Goal: Task Accomplishment & Management: Manage account settings

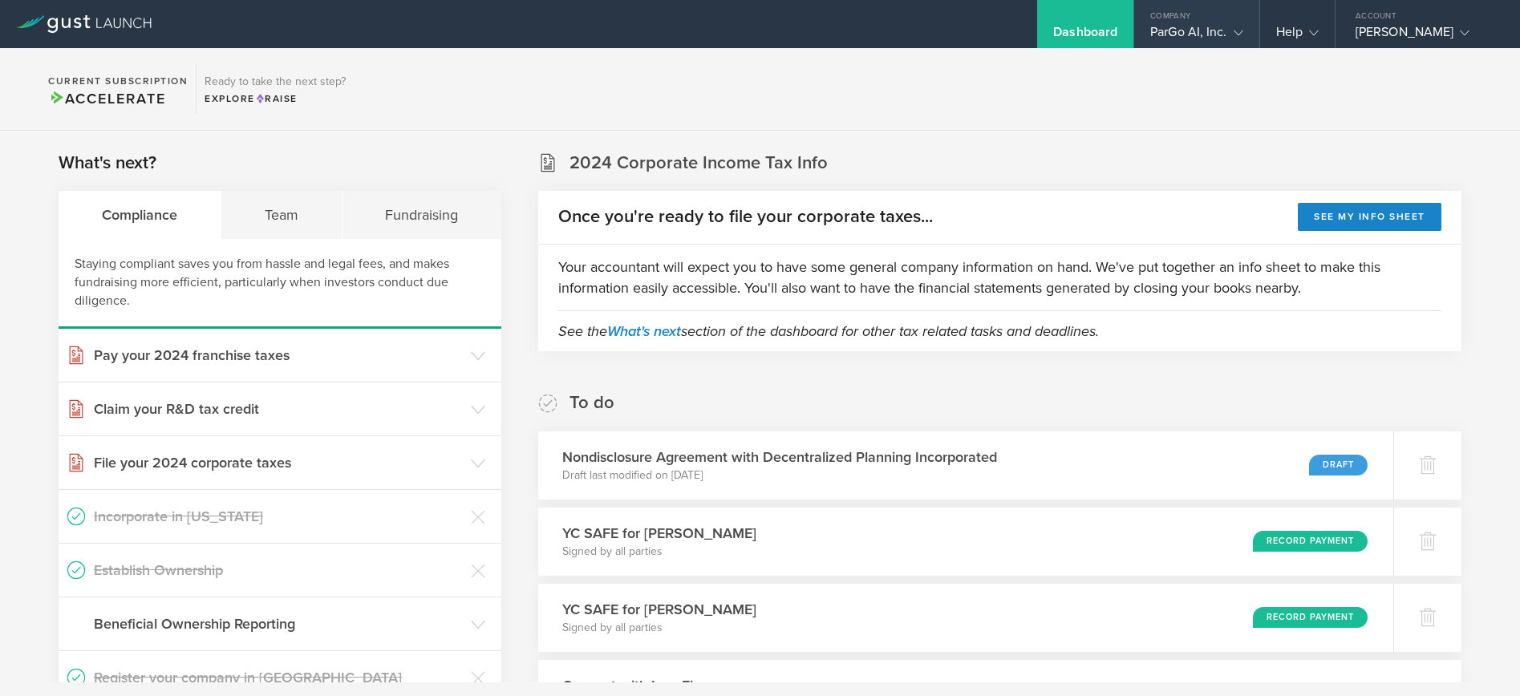
click at [1230, 27] on gust-icon at bounding box center [1235, 32] width 16 height 16
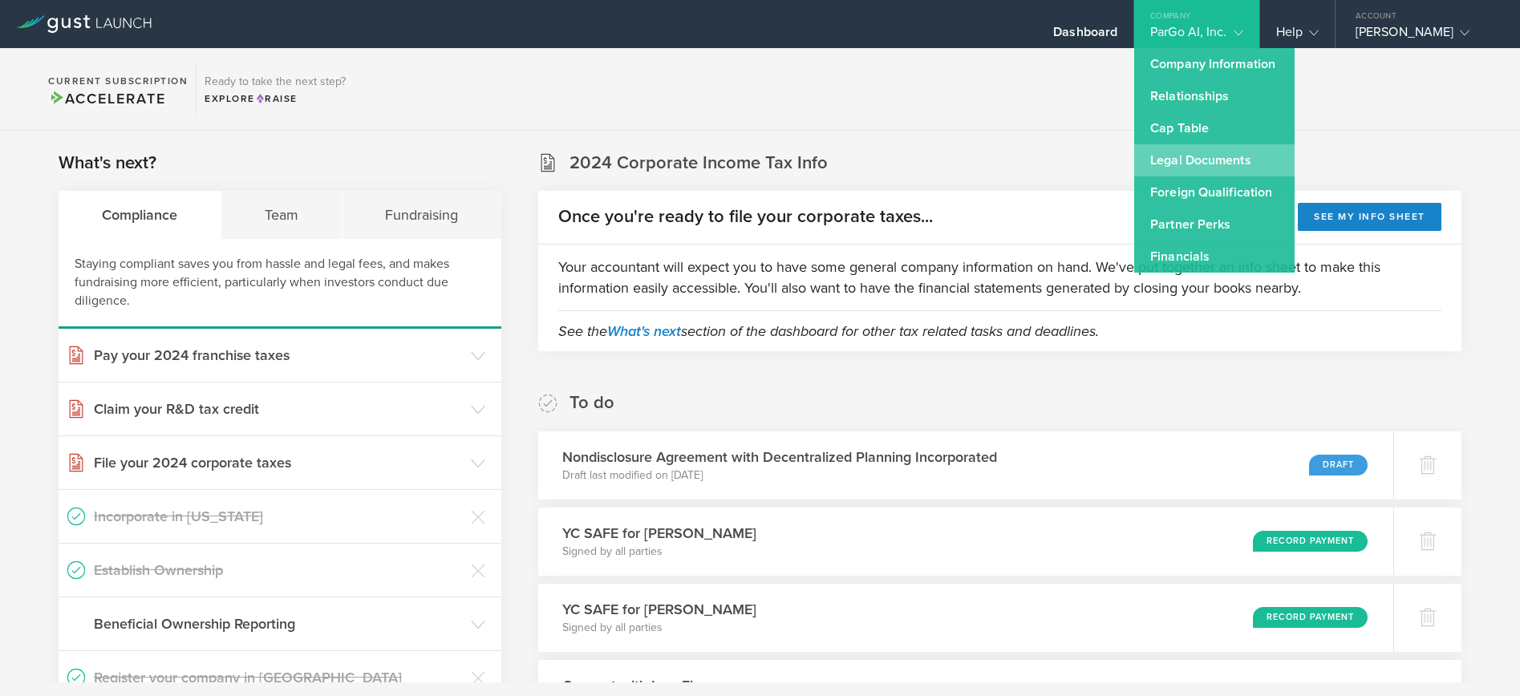
click at [1232, 156] on link "Legal Documents" at bounding box center [1214, 160] width 160 height 32
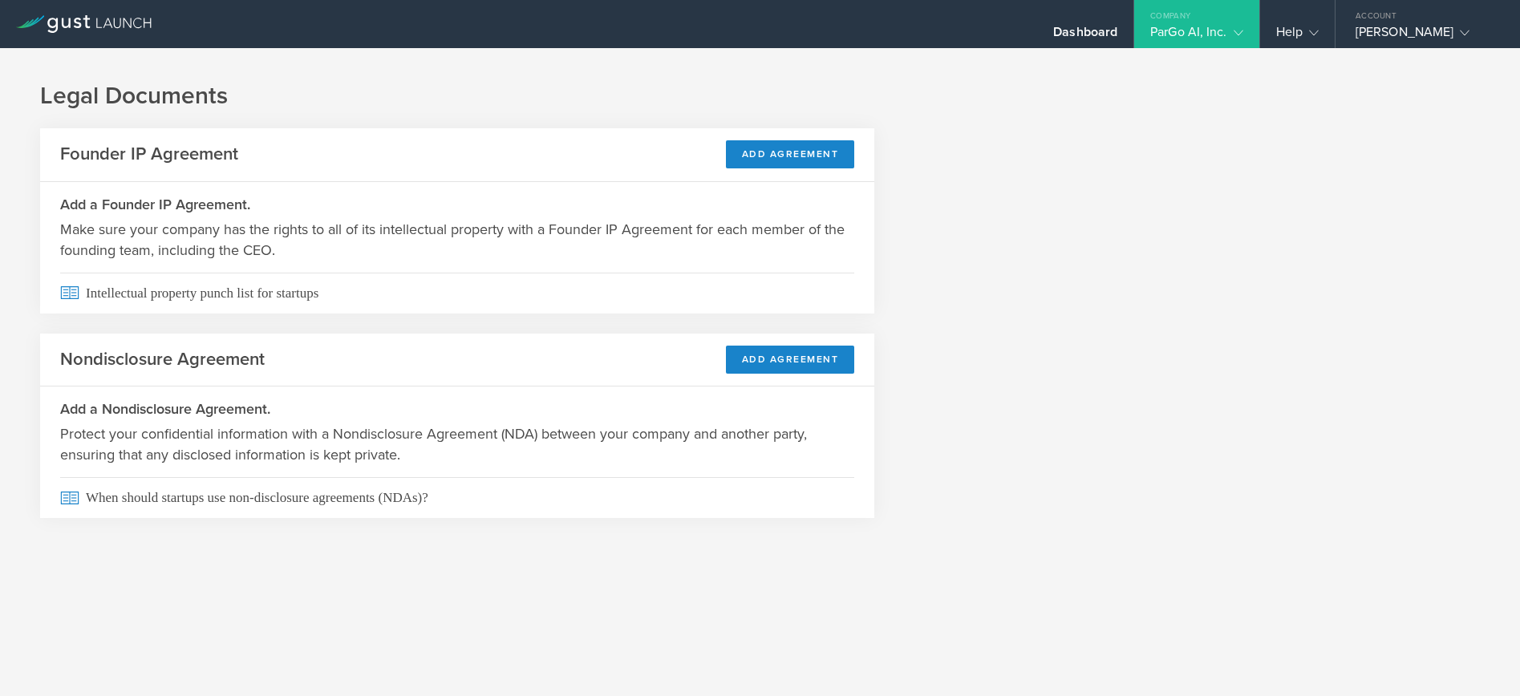
click at [1227, 26] on gust-icon at bounding box center [1235, 32] width 16 height 16
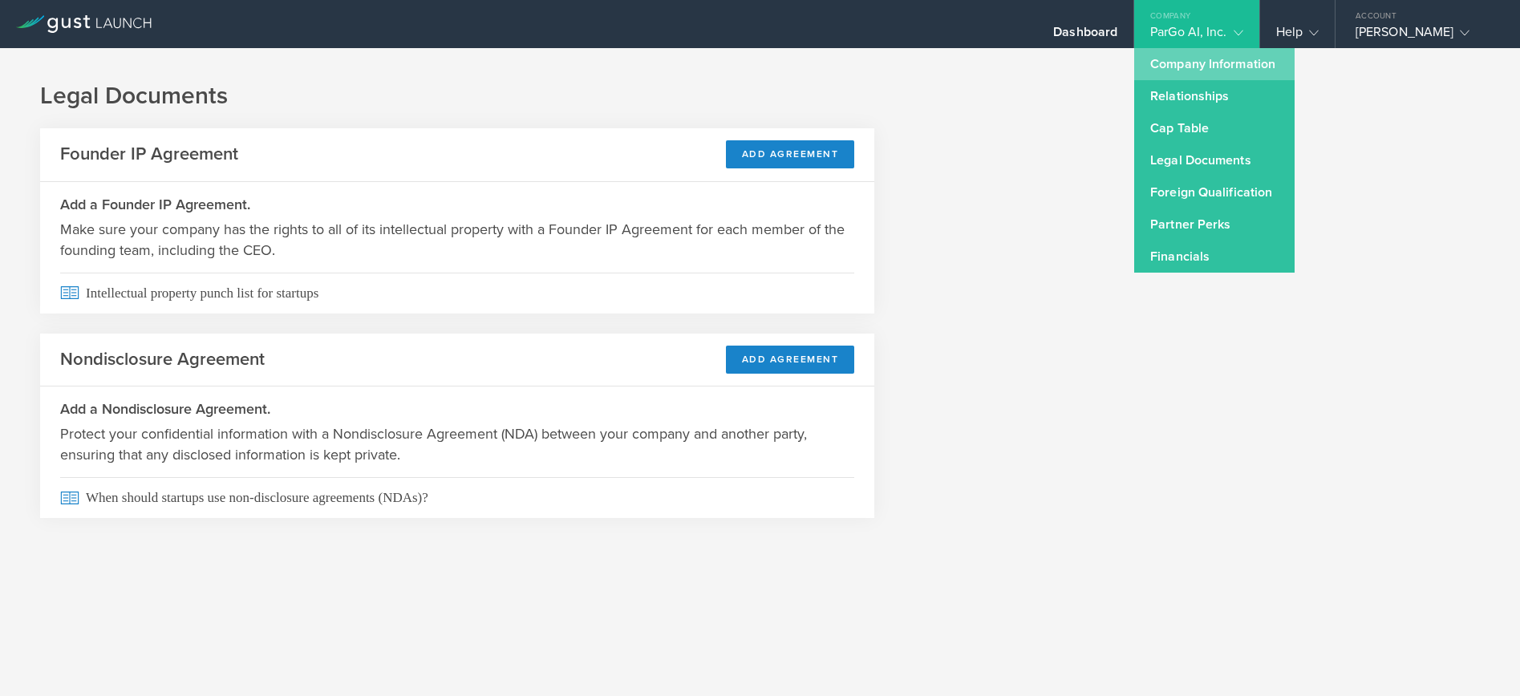
click at [1182, 65] on link "Company Information" at bounding box center [1214, 64] width 160 height 32
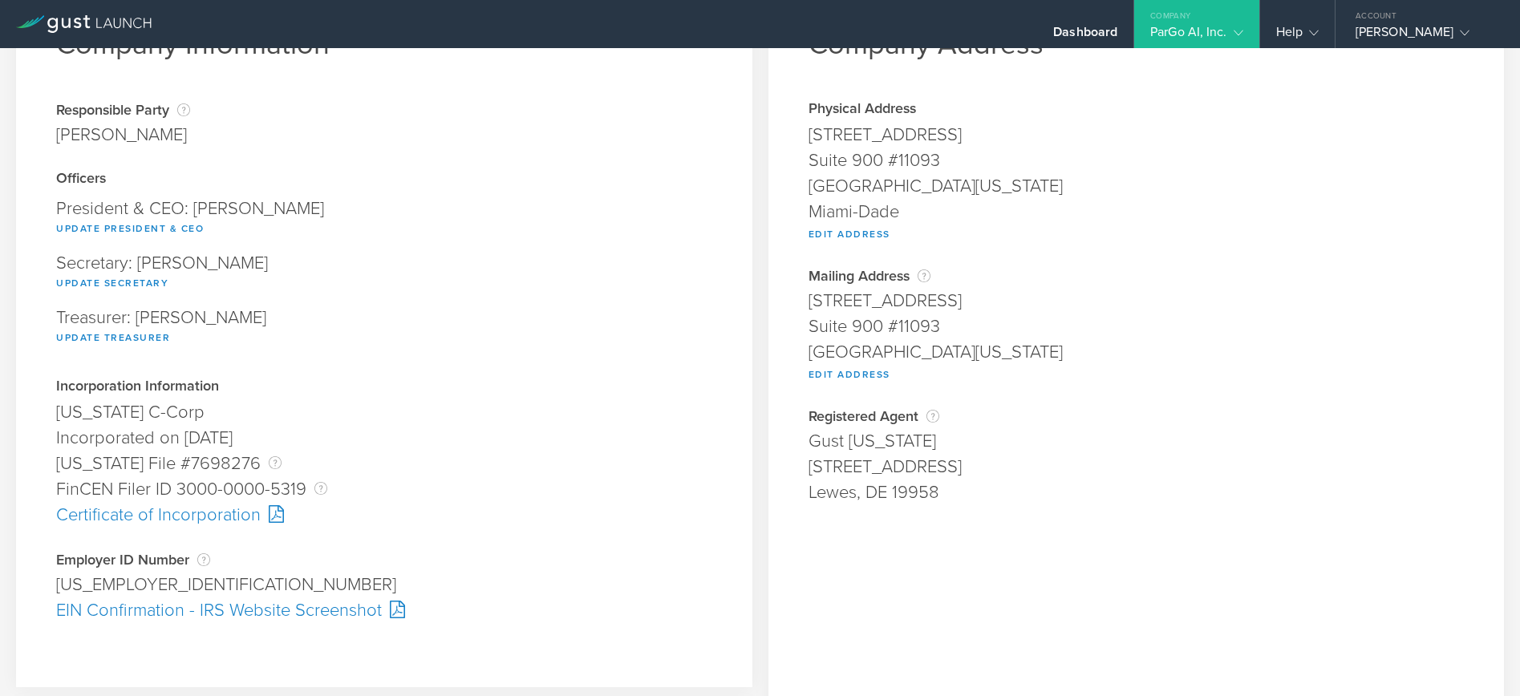
scroll to position [99, 0]
click at [277, 512] on div at bounding box center [272, 512] width 23 height 18
click at [340, 602] on div "EIN Confirmation - IRS Website Screenshot" at bounding box center [384, 608] width 656 height 26
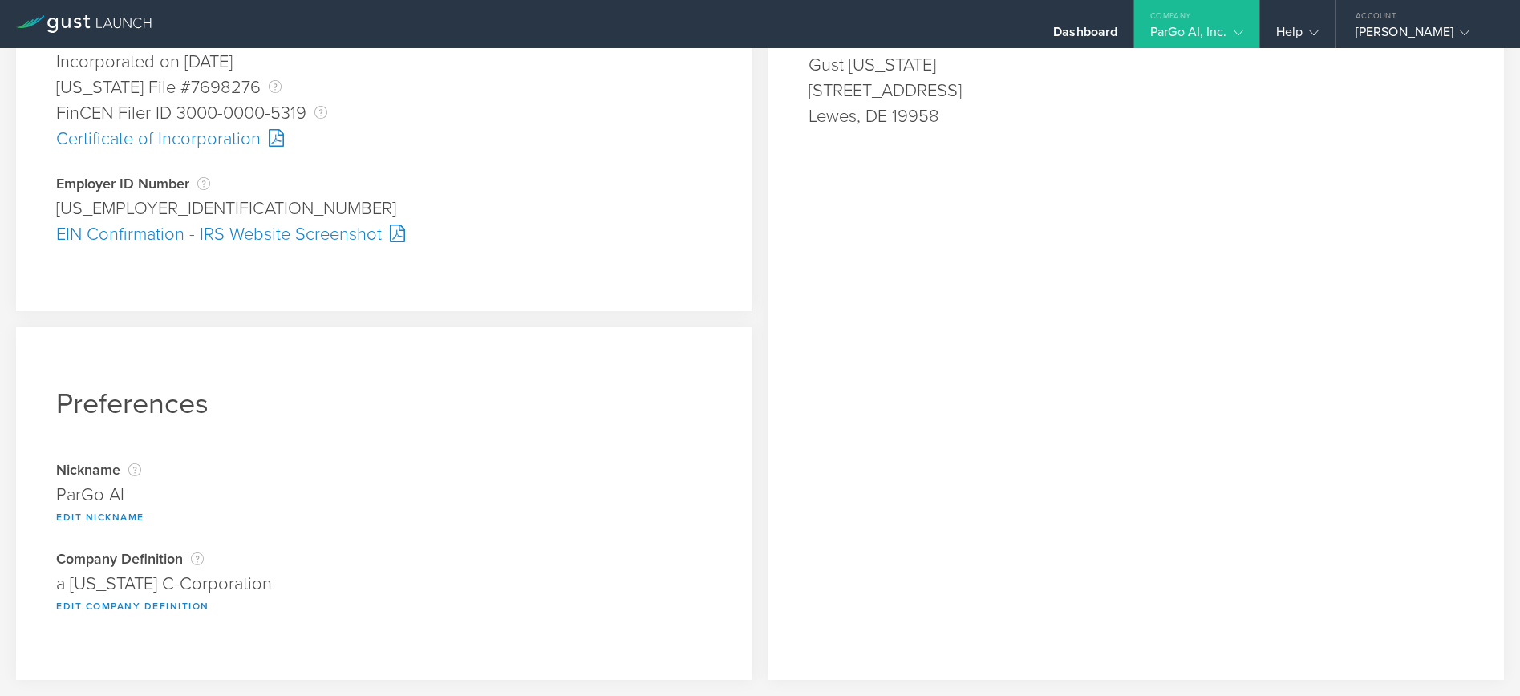
scroll to position [0, 0]
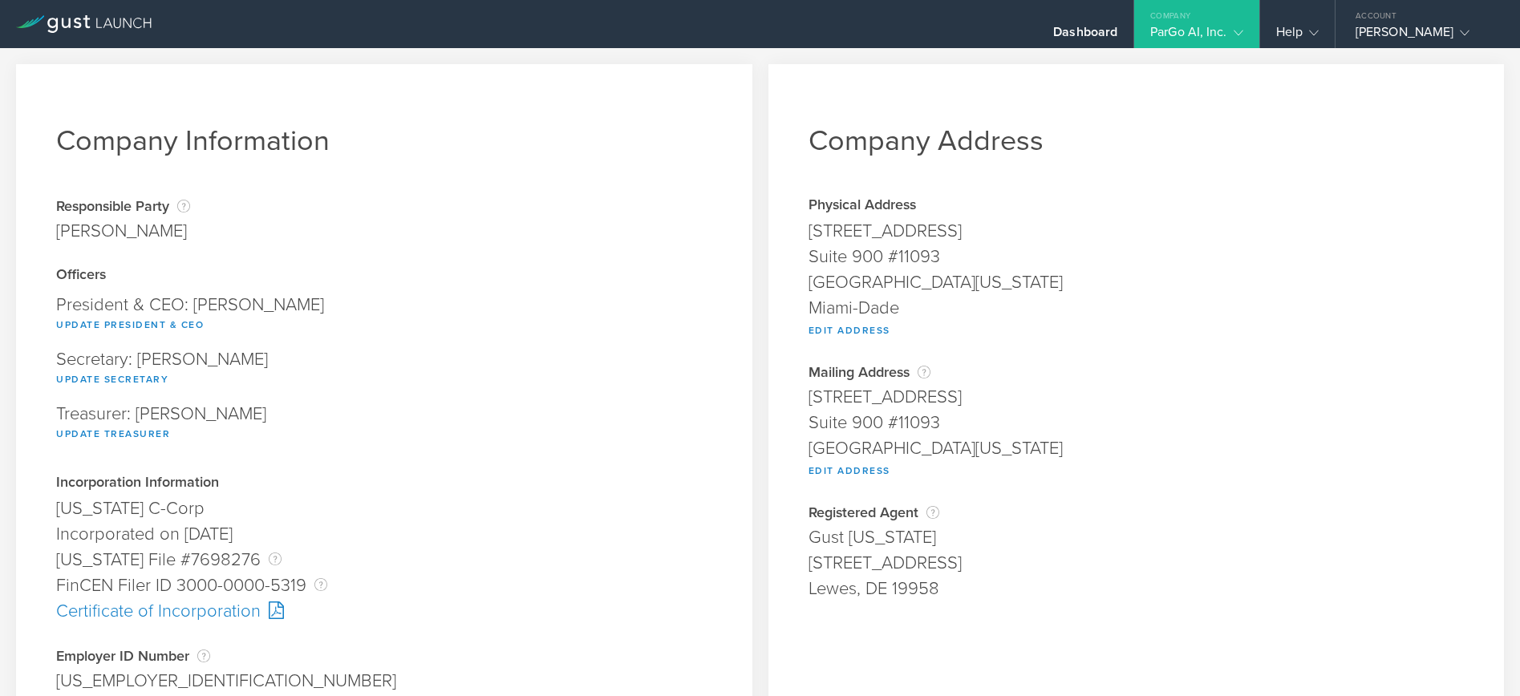
click at [1227, 37] on gust-icon at bounding box center [1235, 32] width 16 height 16
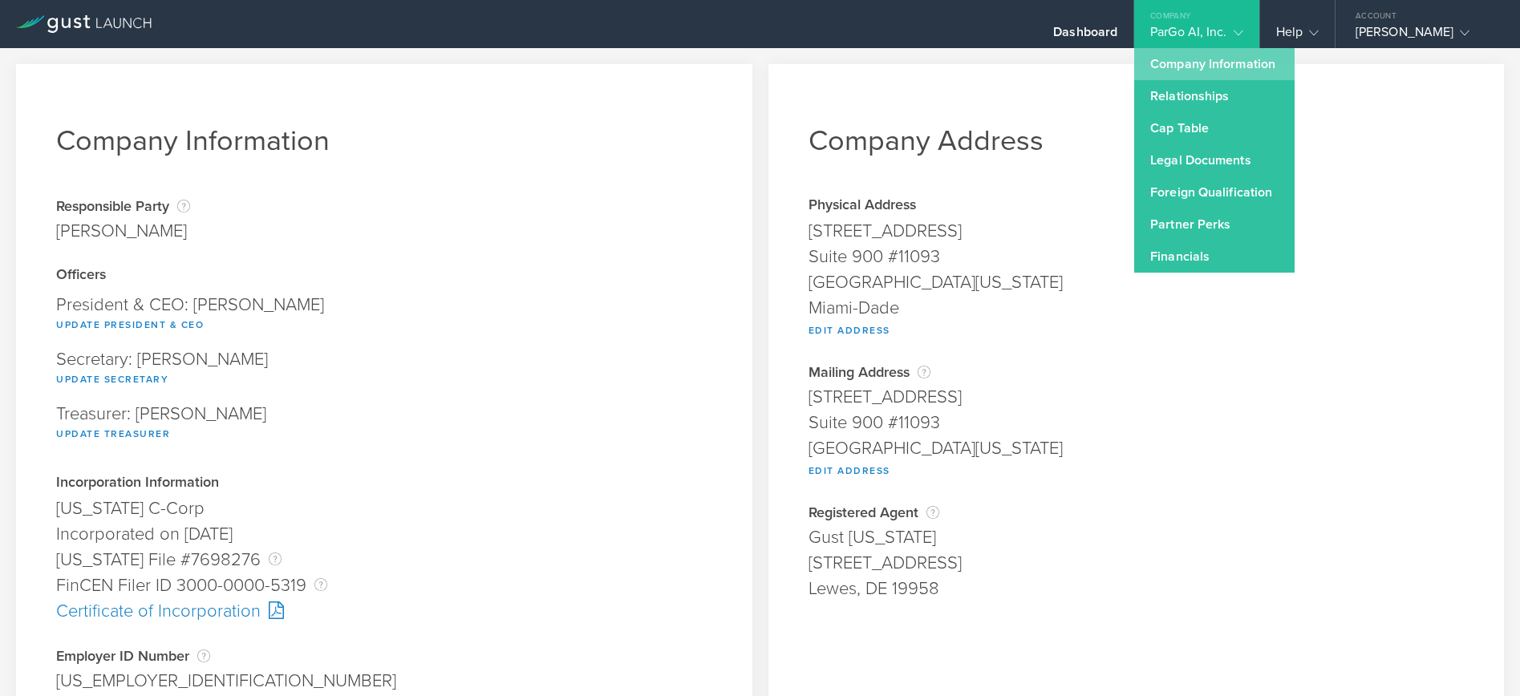
click at [1221, 71] on link "Company Information" at bounding box center [1214, 64] width 160 height 32
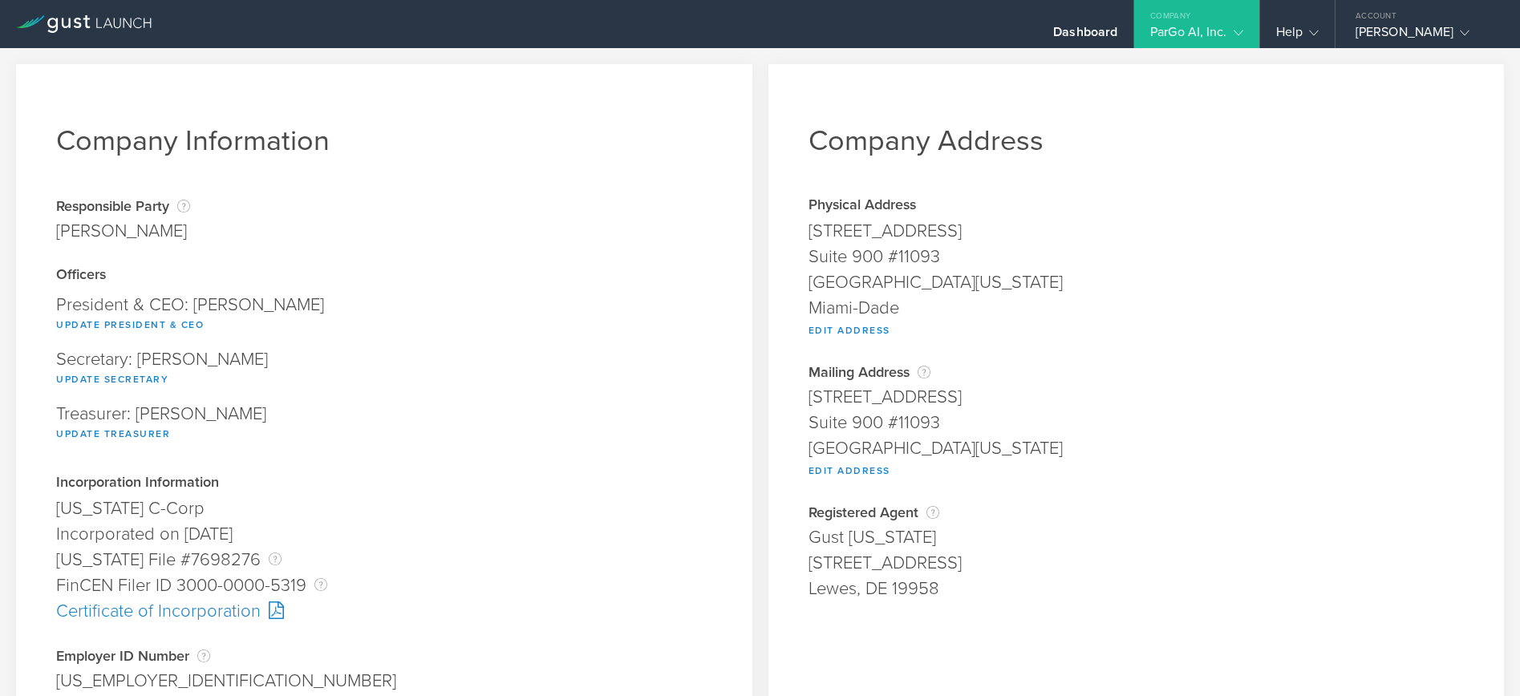
click at [1239, 29] on icon at bounding box center [1239, 33] width 10 height 10
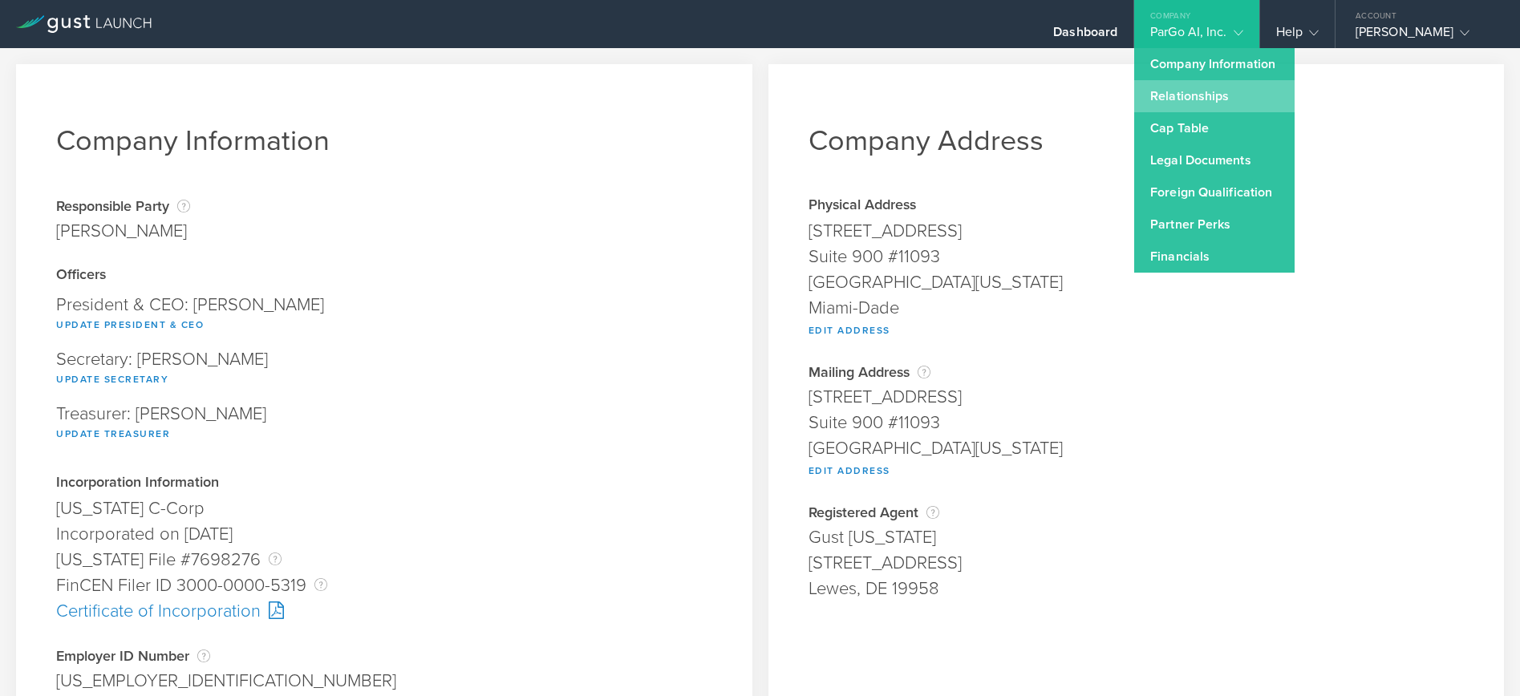
click at [1207, 97] on link "Relationships" at bounding box center [1214, 96] width 160 height 32
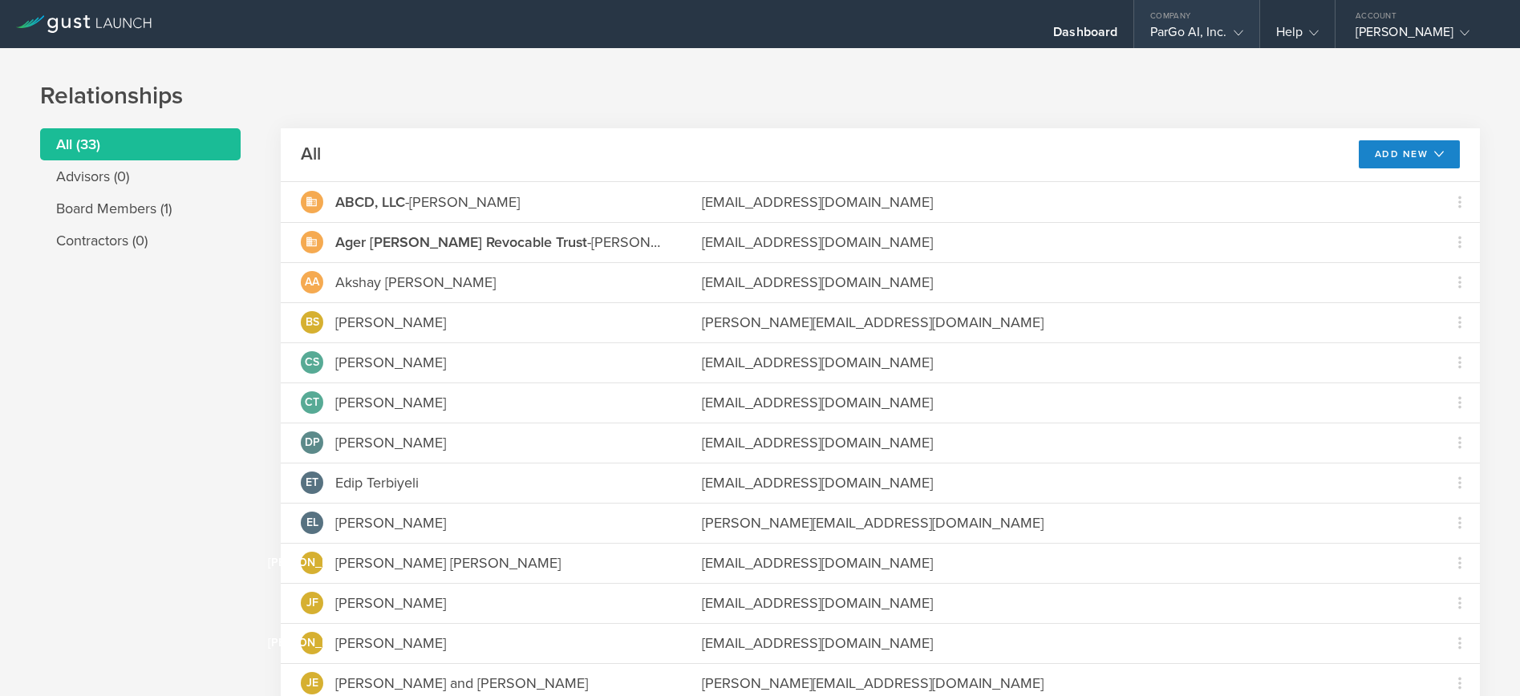
click at [1215, 27] on div "ParGo AI, Inc." at bounding box center [1196, 36] width 92 height 24
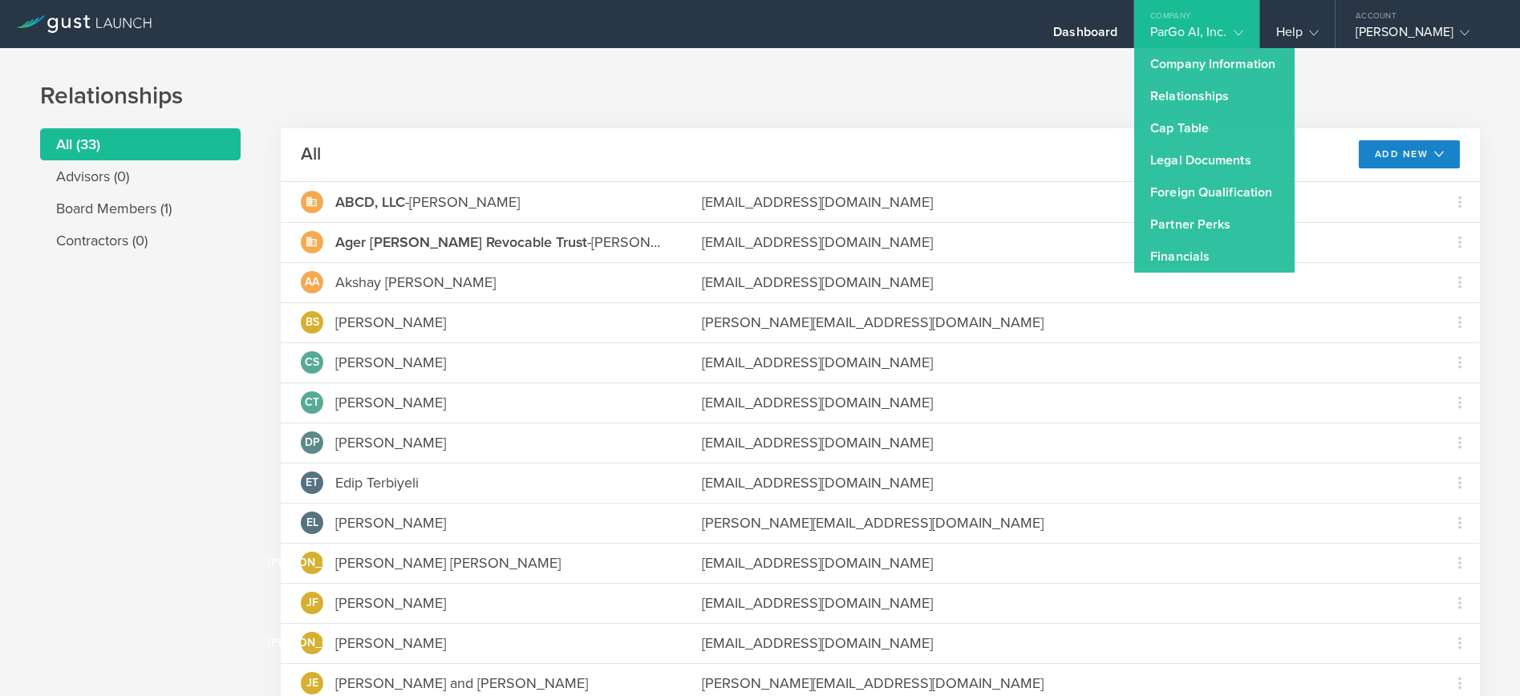
click at [1215, 27] on div "ParGo AI, Inc." at bounding box center [1196, 36] width 92 height 24
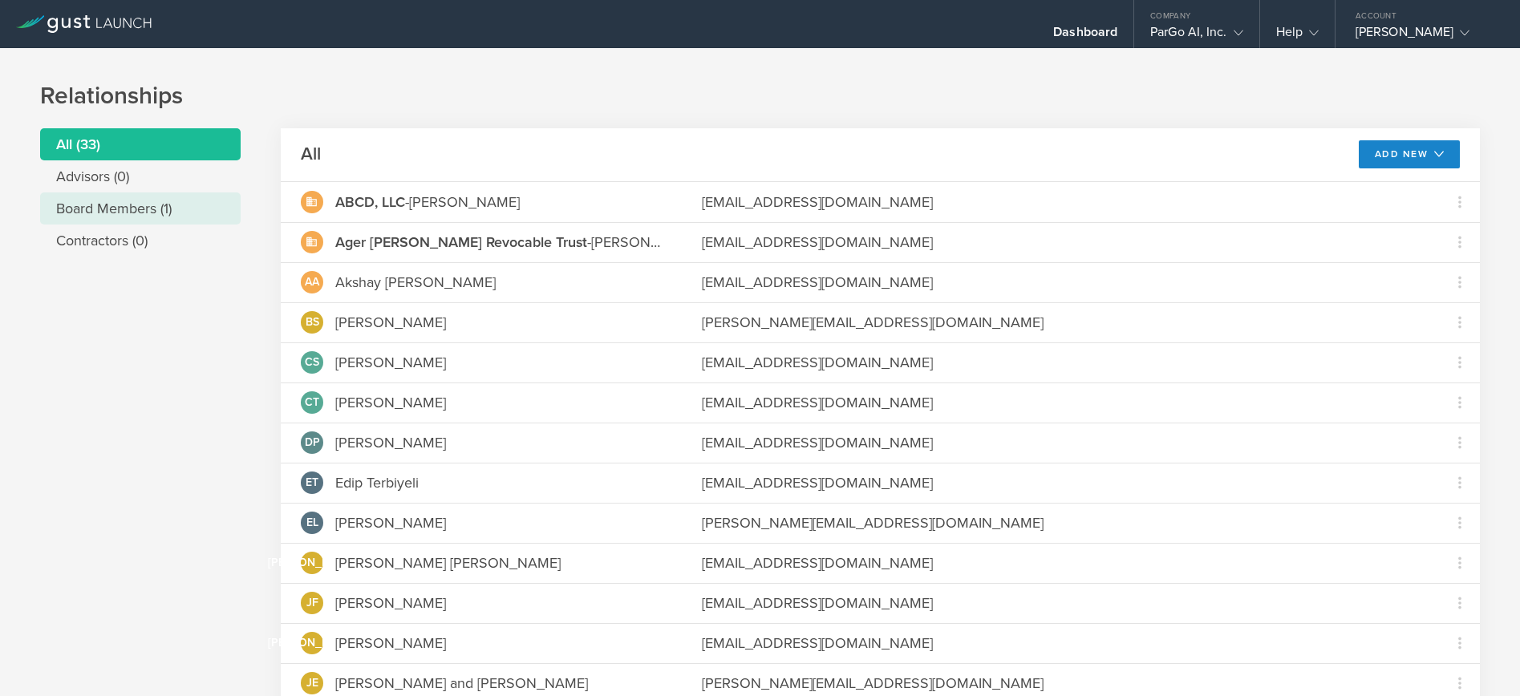
click at [129, 217] on li "Board Members (1)" at bounding box center [140, 208] width 201 height 32
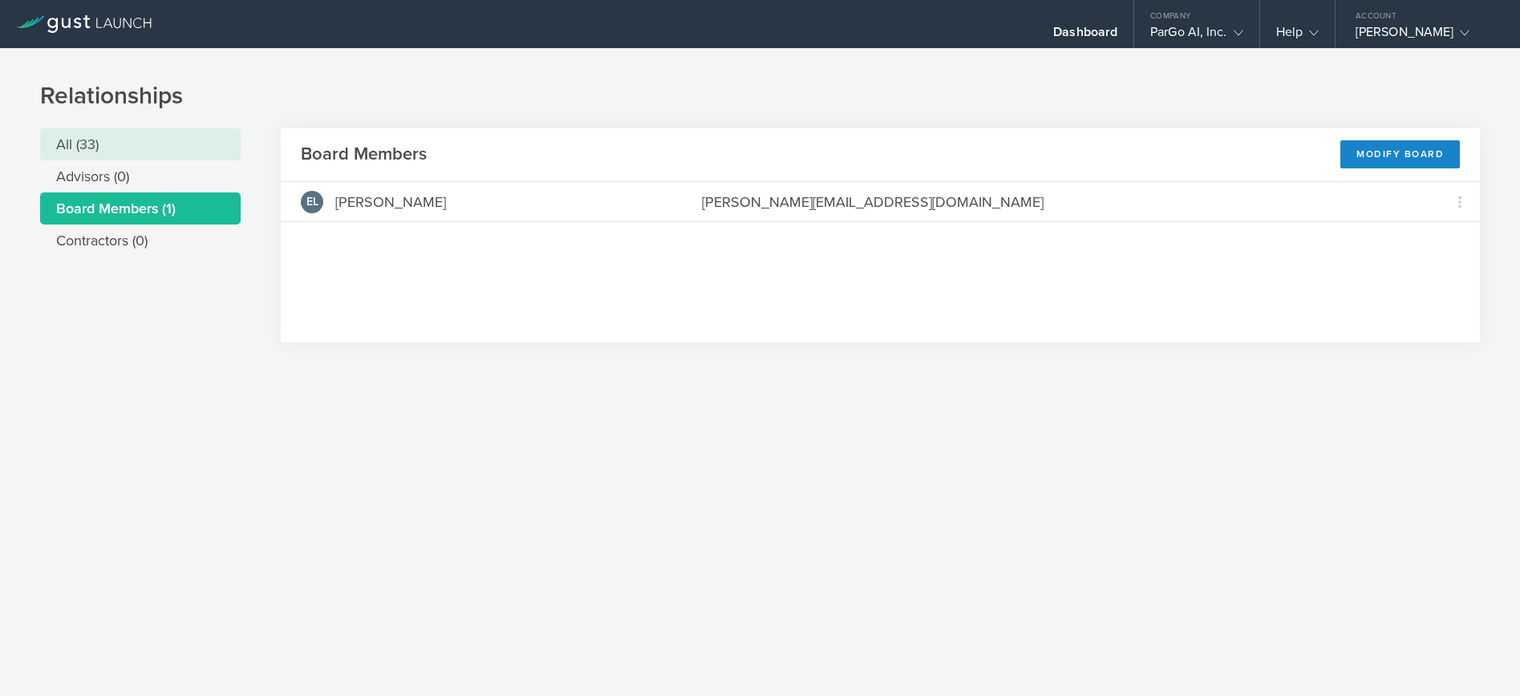
click at [131, 150] on li "All (33)" at bounding box center [140, 144] width 201 height 32
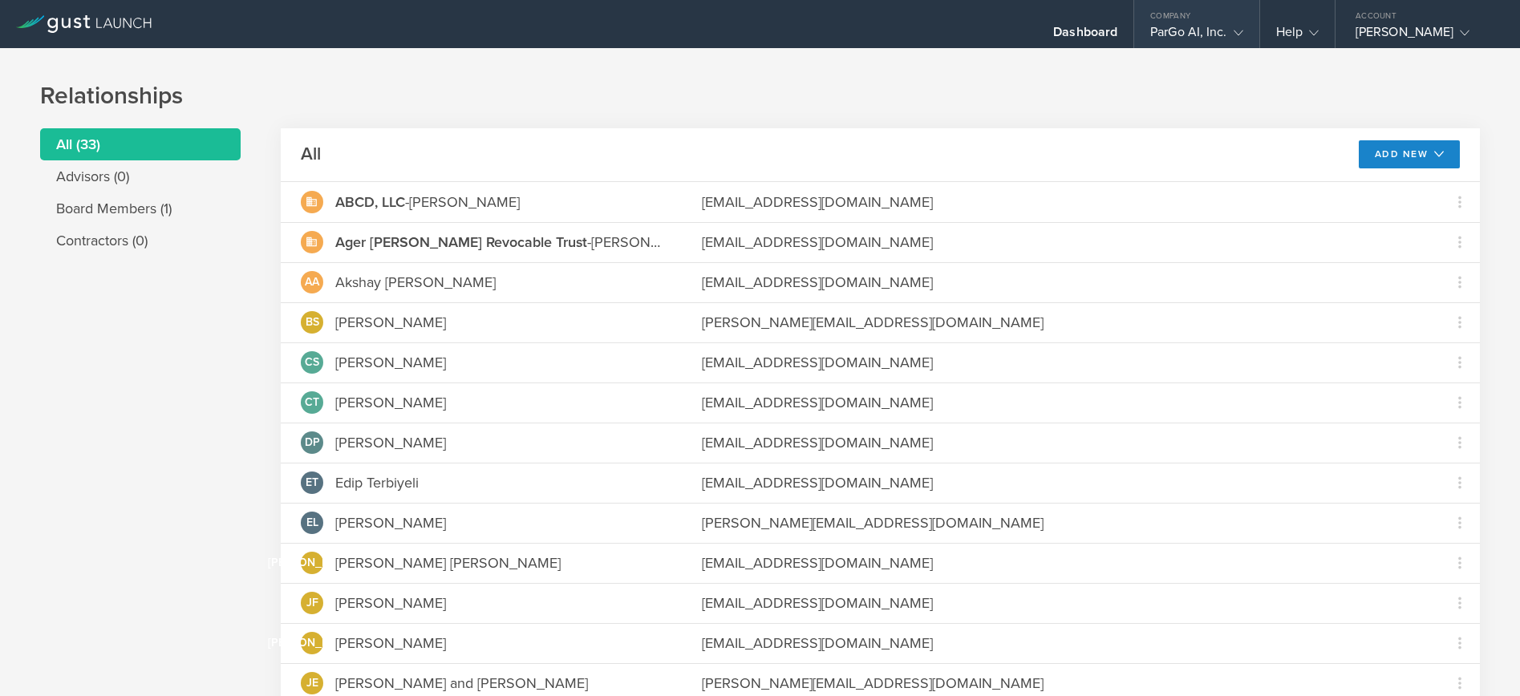
click at [1179, 36] on div "ParGo AI, Inc." at bounding box center [1196, 36] width 92 height 24
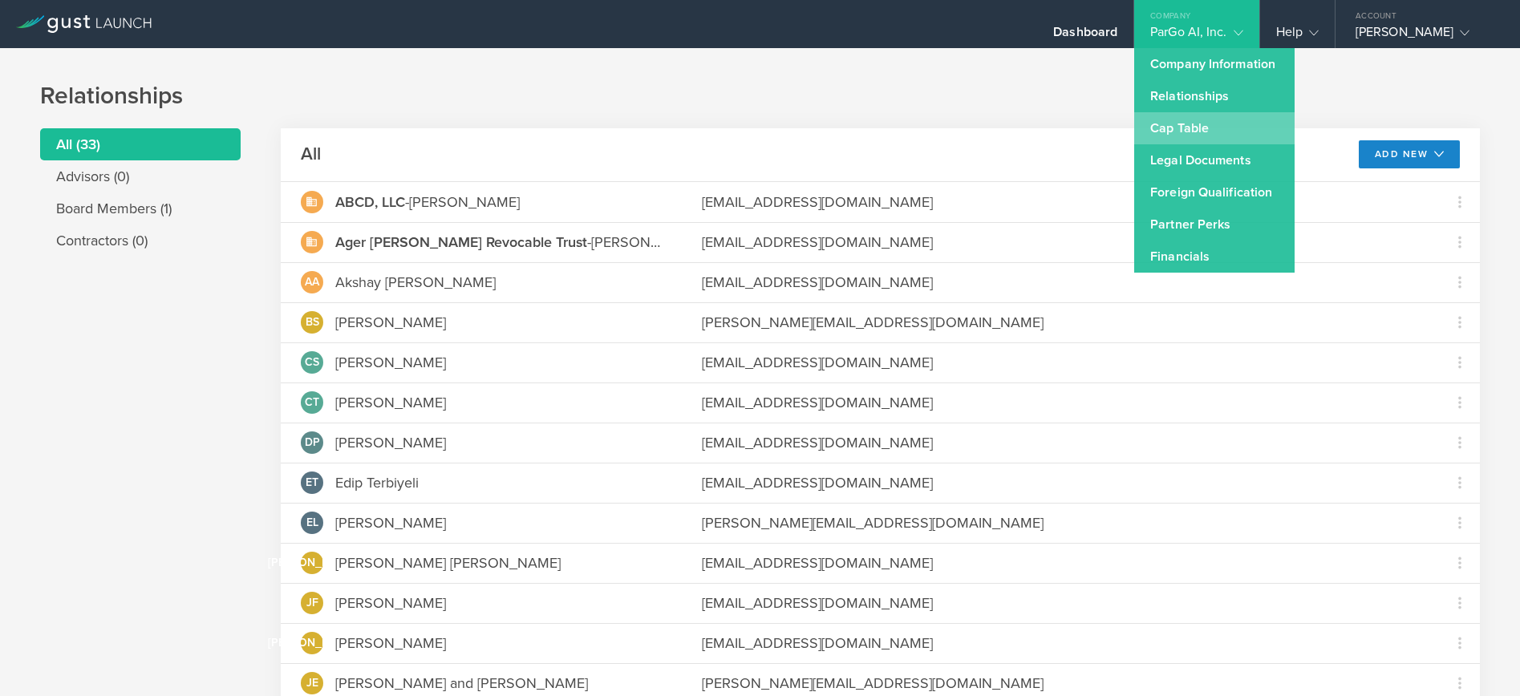
click at [1221, 128] on link "Cap Table" at bounding box center [1214, 128] width 160 height 32
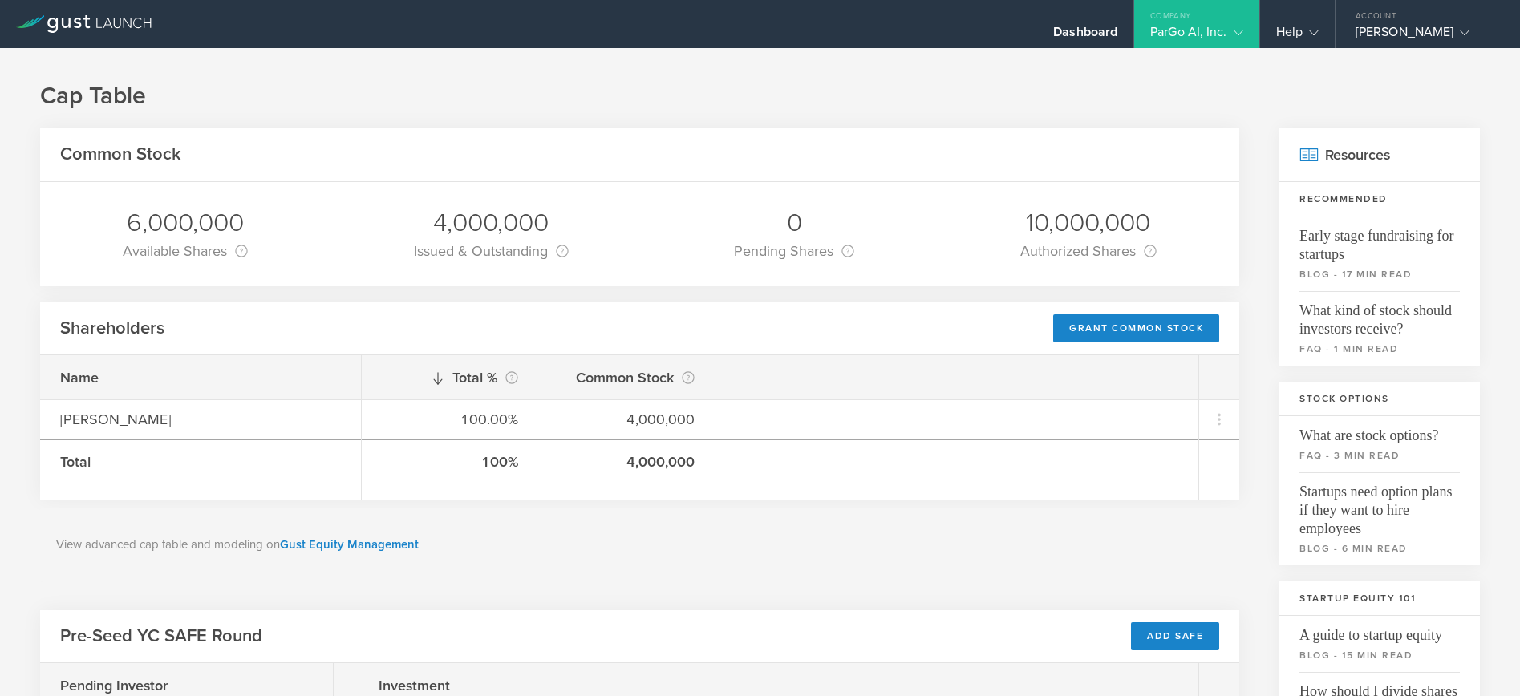
click at [1234, 22] on div "Company" at bounding box center [1196, 12] width 124 height 24
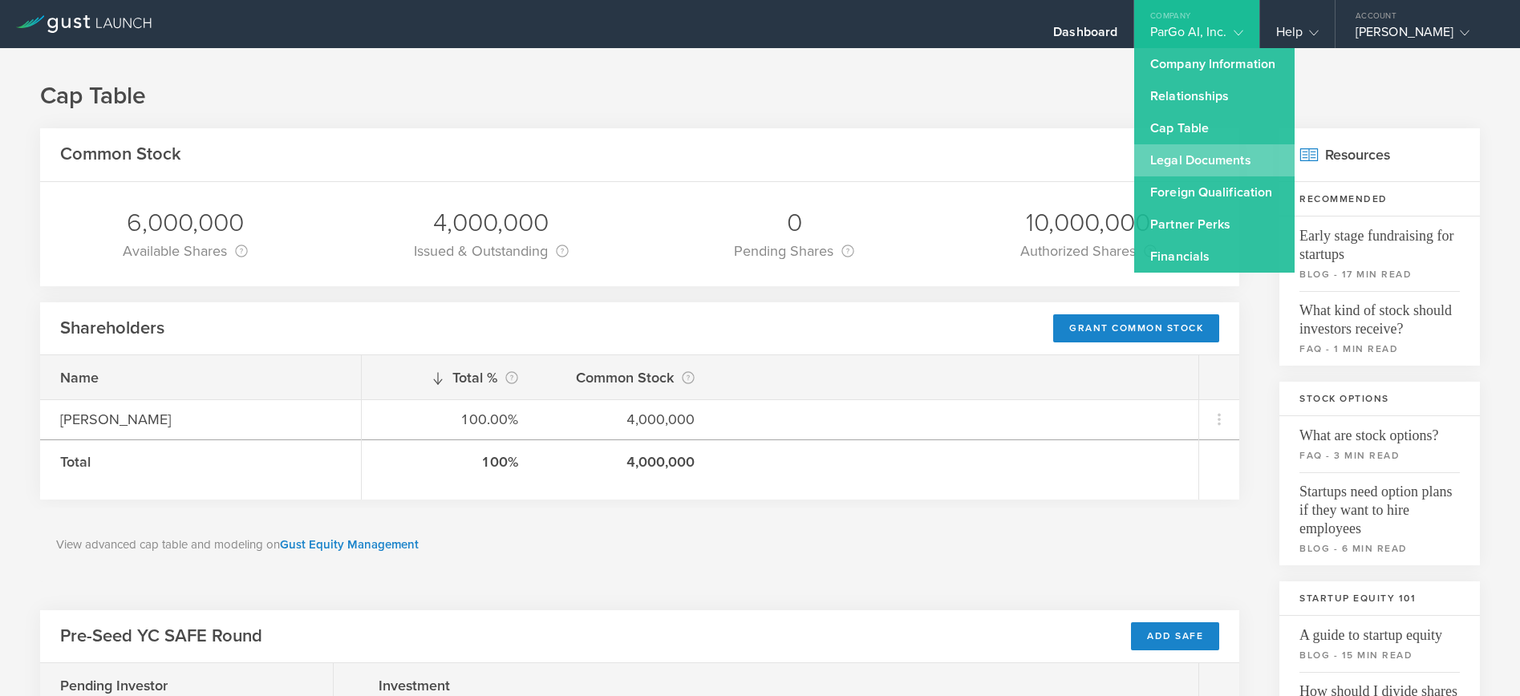
click at [1199, 152] on link "Legal Documents" at bounding box center [1214, 160] width 160 height 32
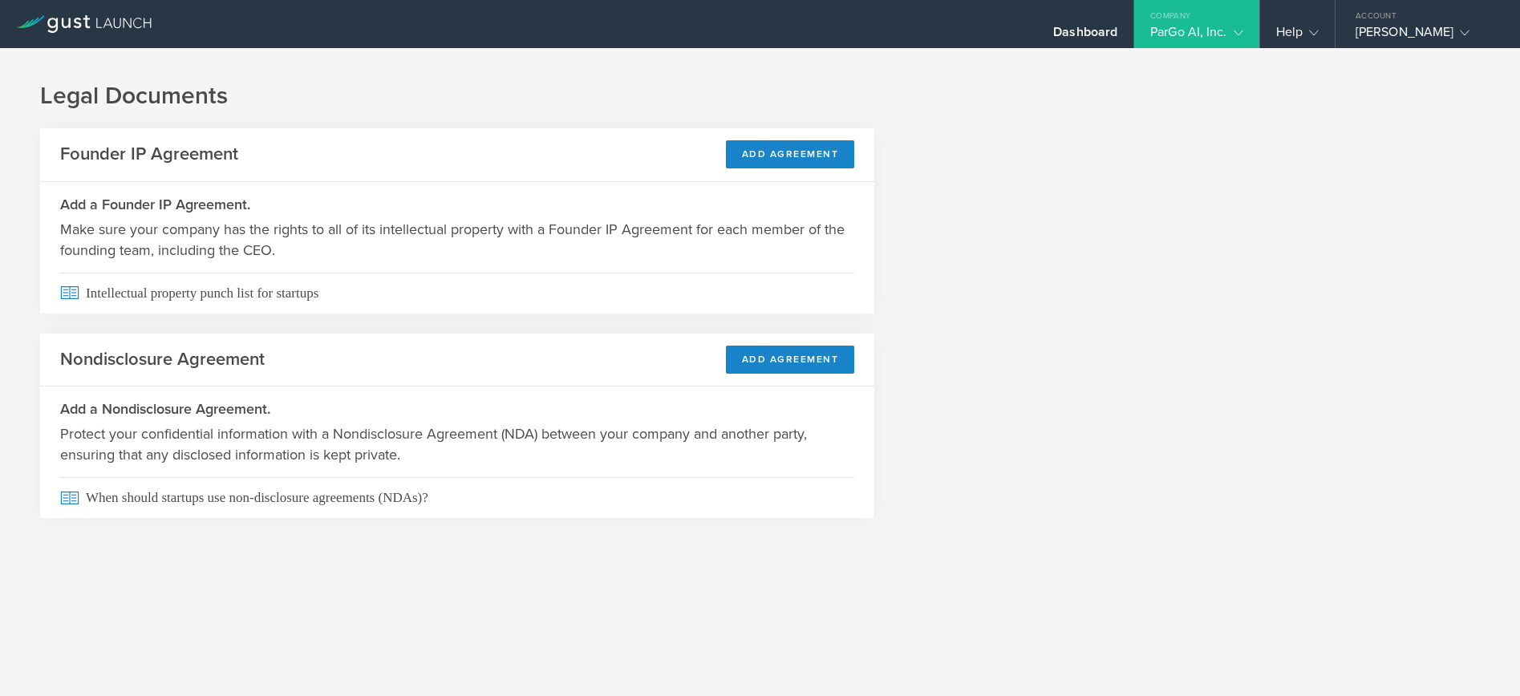
click at [1201, 27] on div "ParGo AI, Inc." at bounding box center [1196, 36] width 92 height 24
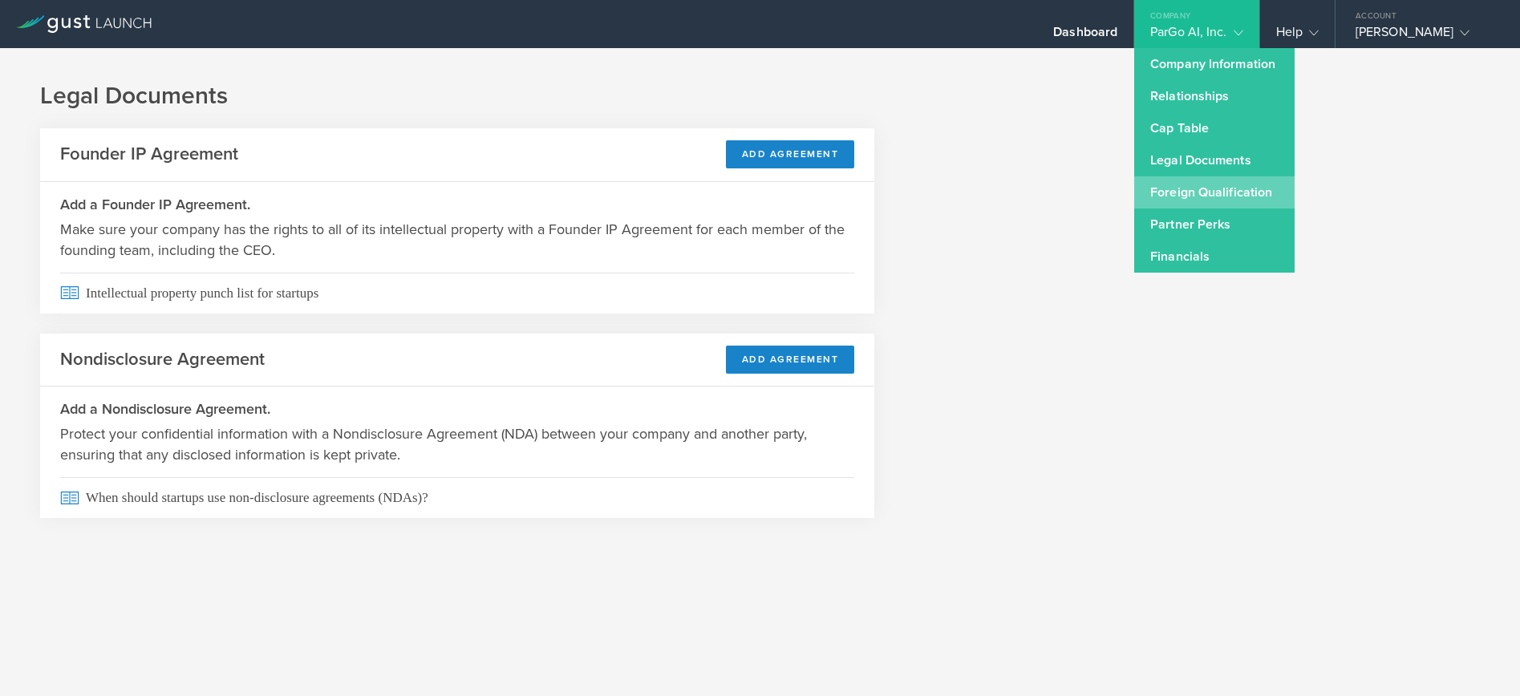
click at [1185, 195] on link "Foreign Qualification" at bounding box center [1214, 192] width 160 height 32
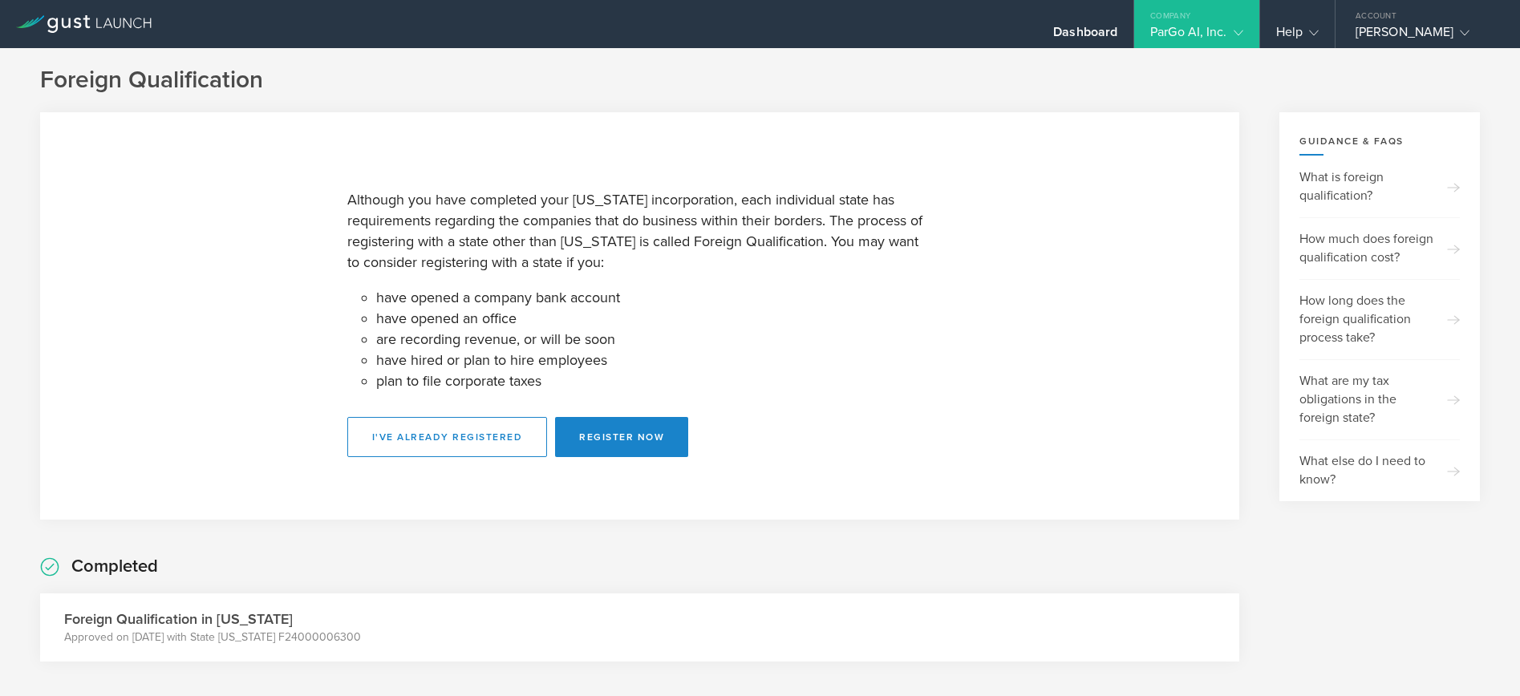
scroll to position [14, 0]
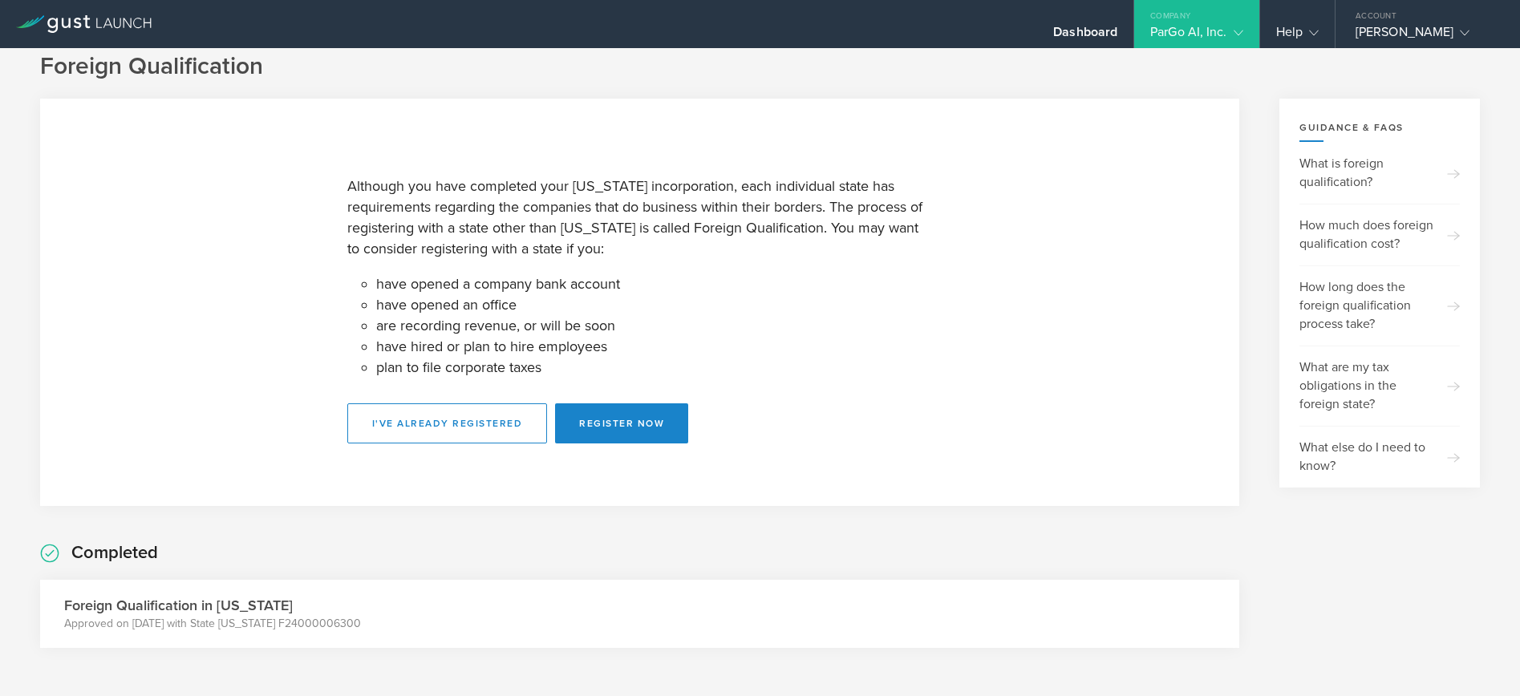
click at [1227, 30] on gust-icon at bounding box center [1235, 32] width 16 height 16
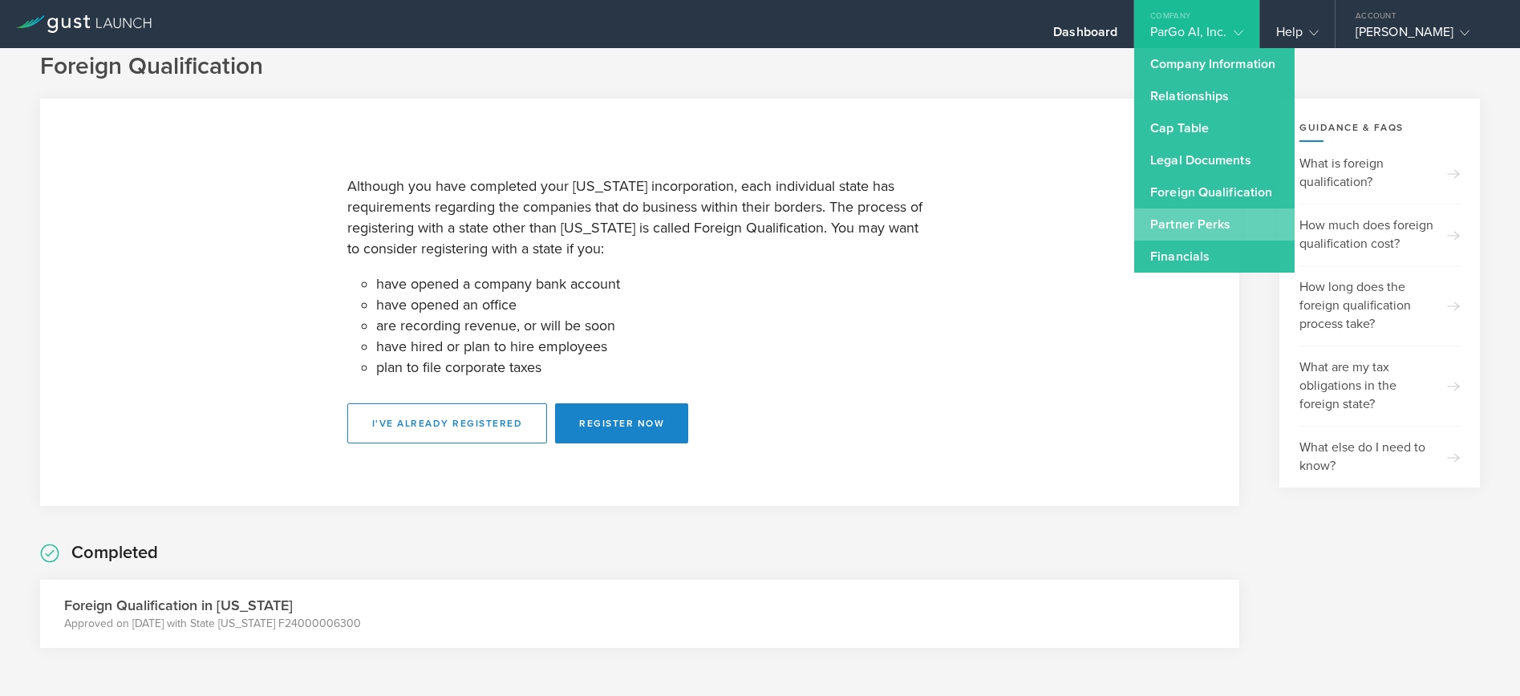
click at [1193, 219] on link "Partner Perks" at bounding box center [1214, 225] width 160 height 32
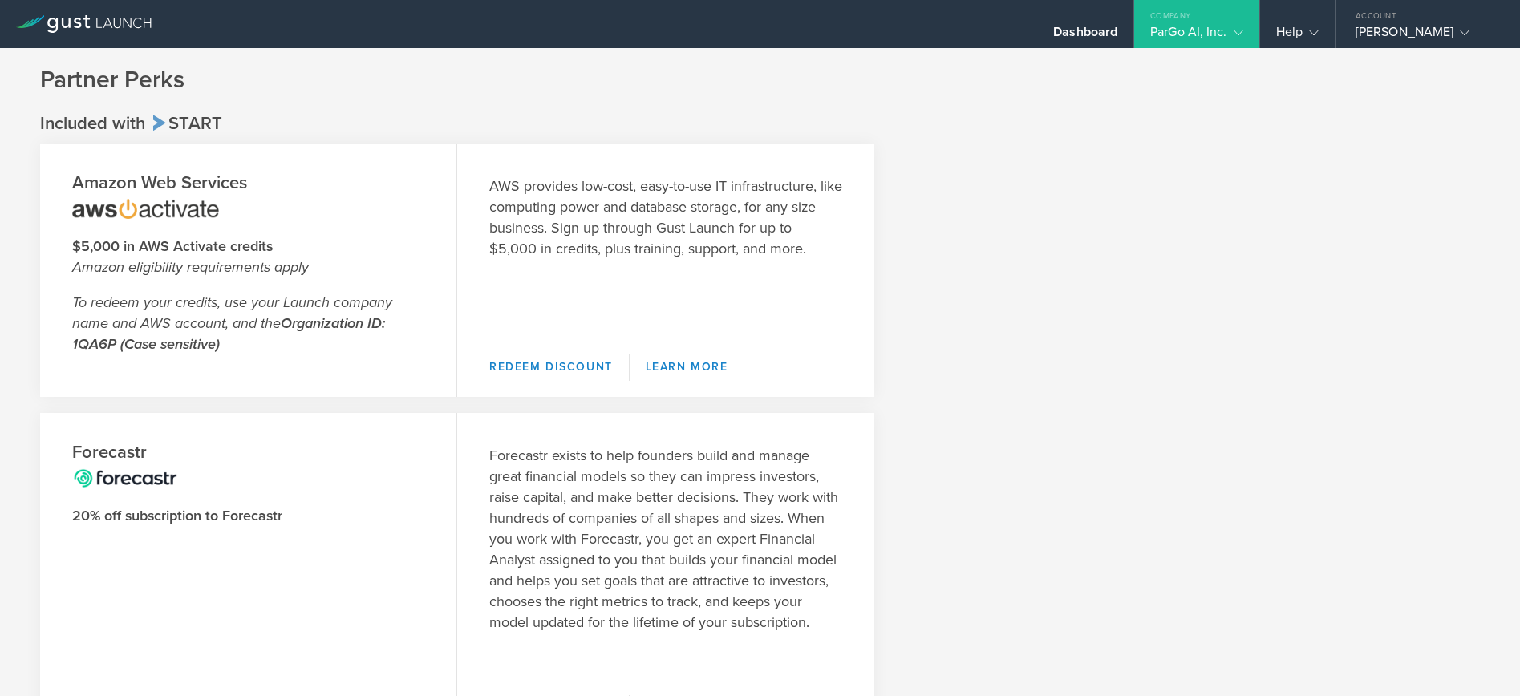
click at [1197, 38] on div "ParGo AI, Inc." at bounding box center [1196, 36] width 92 height 24
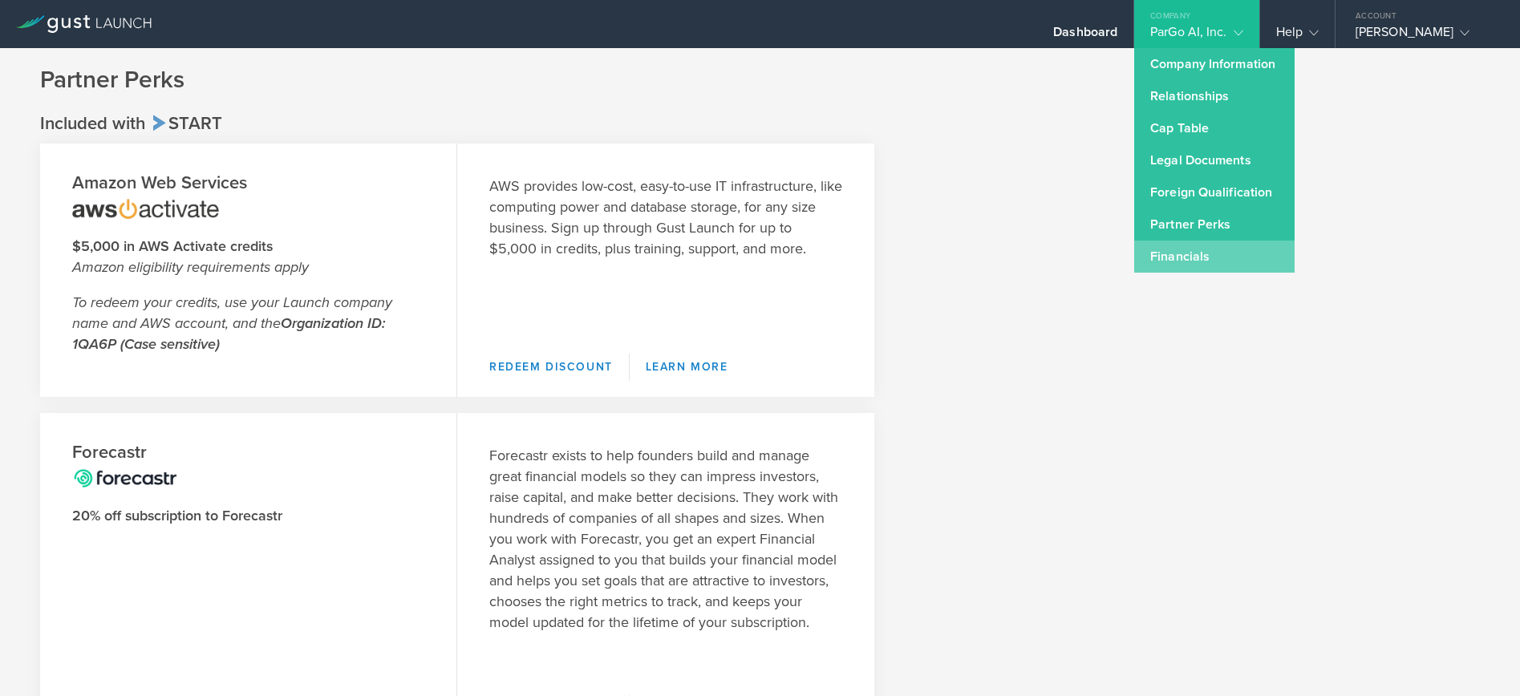
click at [1210, 254] on link "Financials" at bounding box center [1214, 257] width 160 height 32
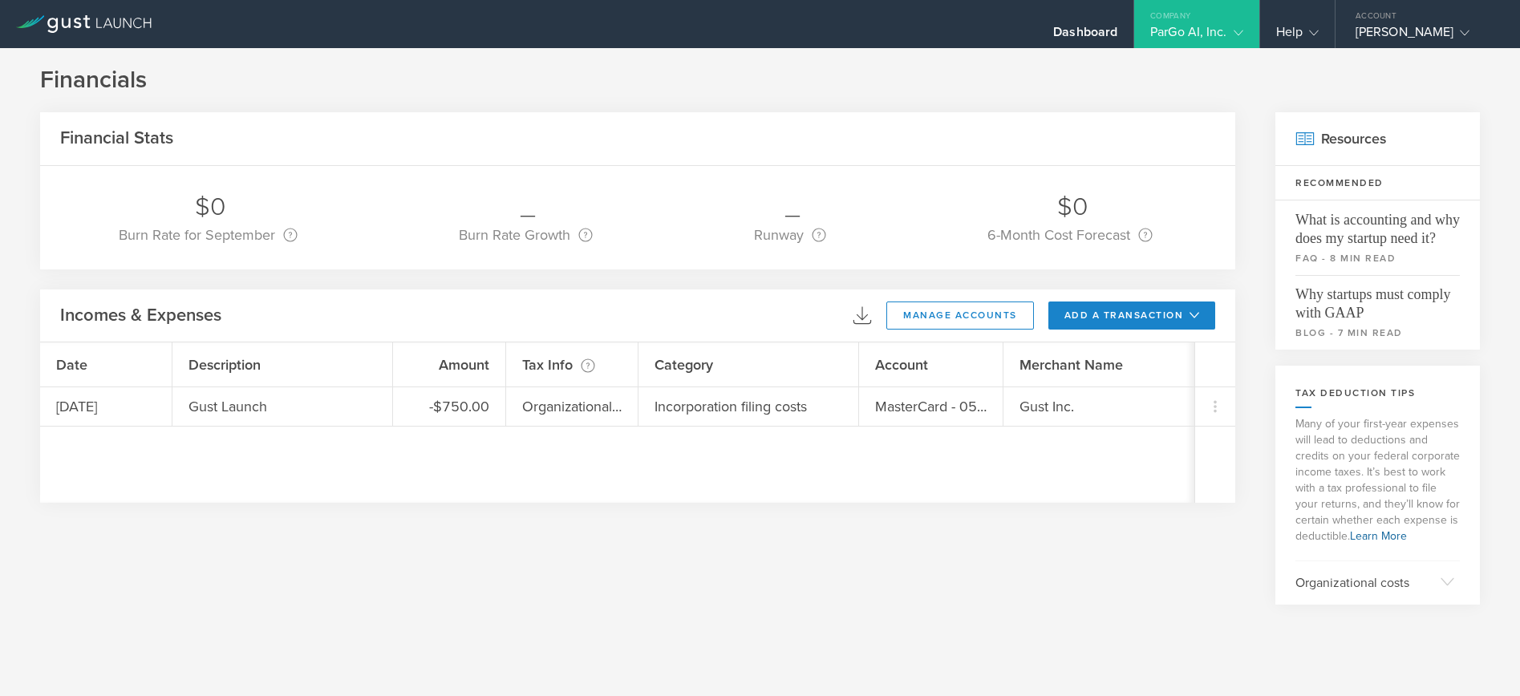
click at [1234, 28] on icon at bounding box center [1239, 33] width 10 height 10
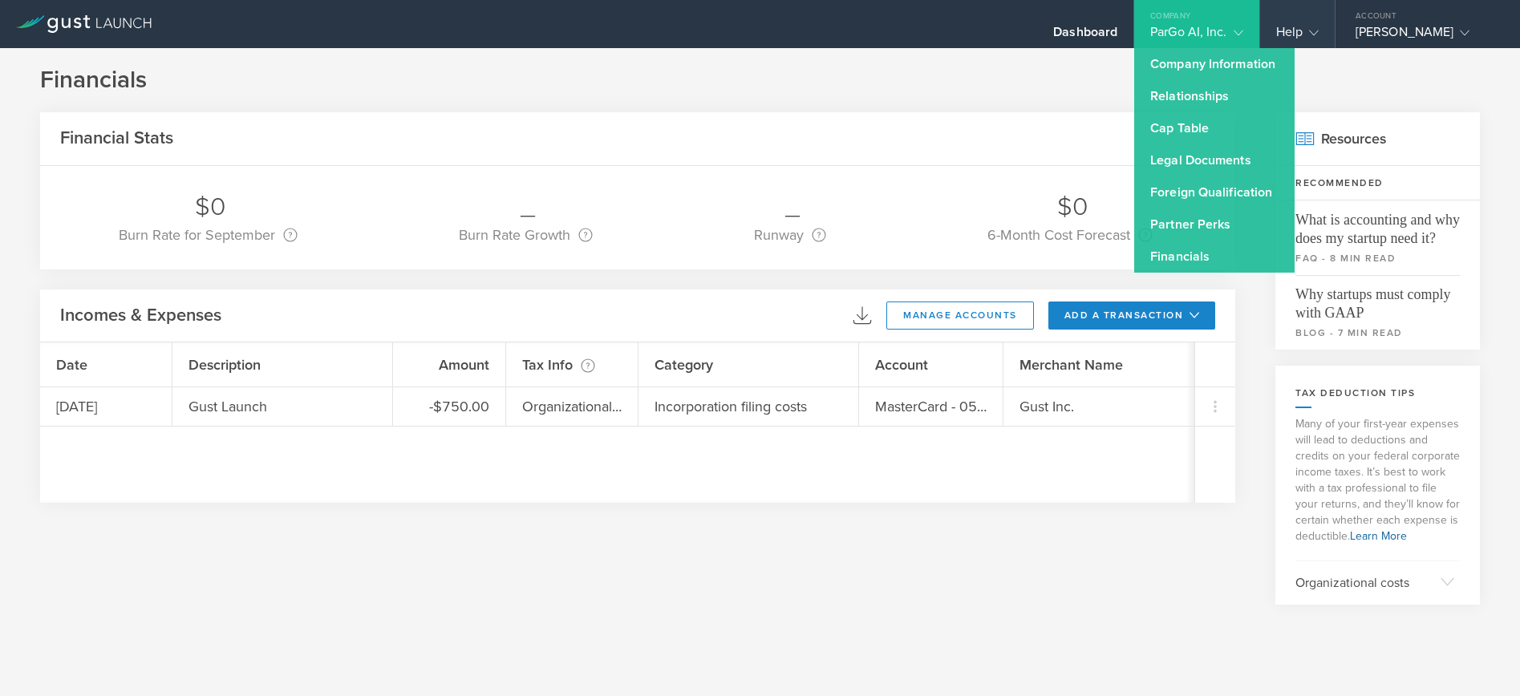
click at [1320, 30] on div "Help" at bounding box center [1297, 24] width 75 height 48
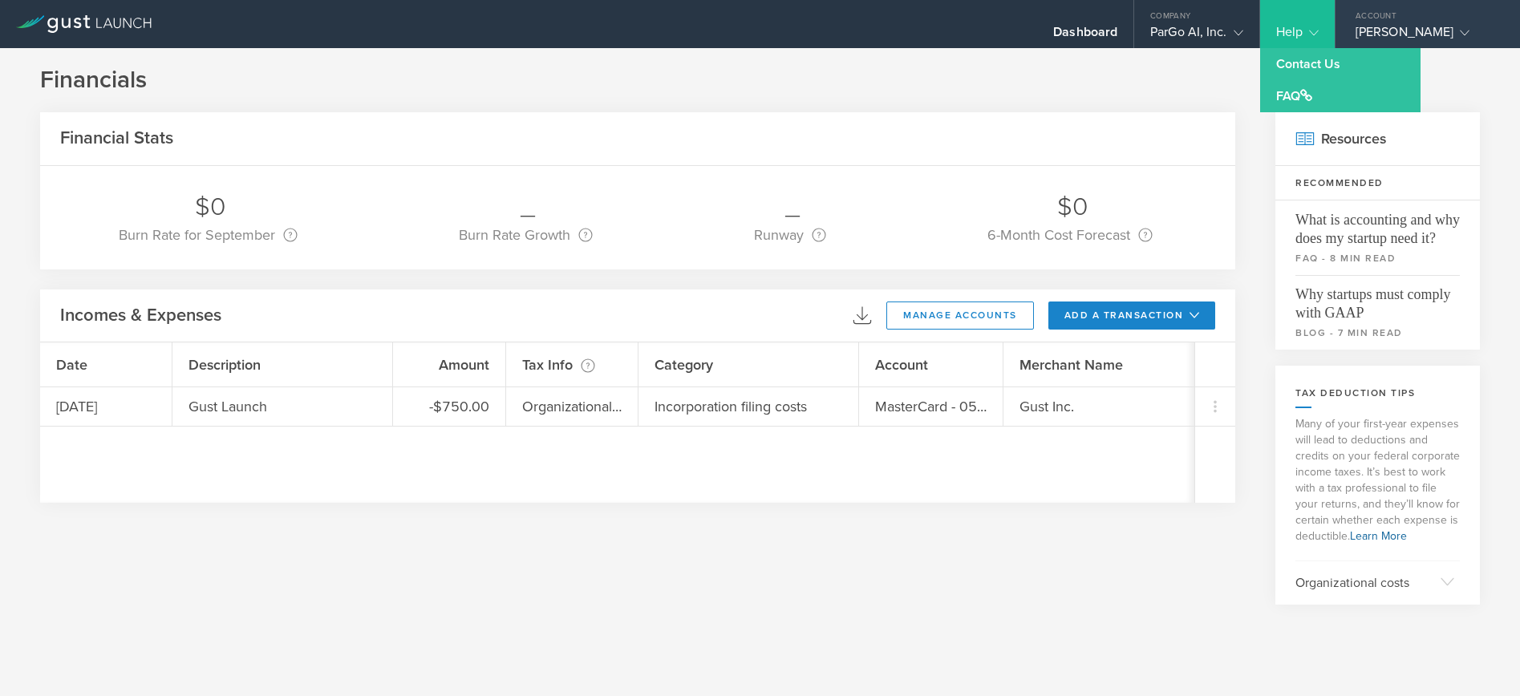
drag, startPoint x: 1505, startPoint y: 14, endPoint x: 1404, endPoint y: 20, distance: 102.1
click at [1488, 10] on div "Account" at bounding box center [1427, 12] width 184 height 24
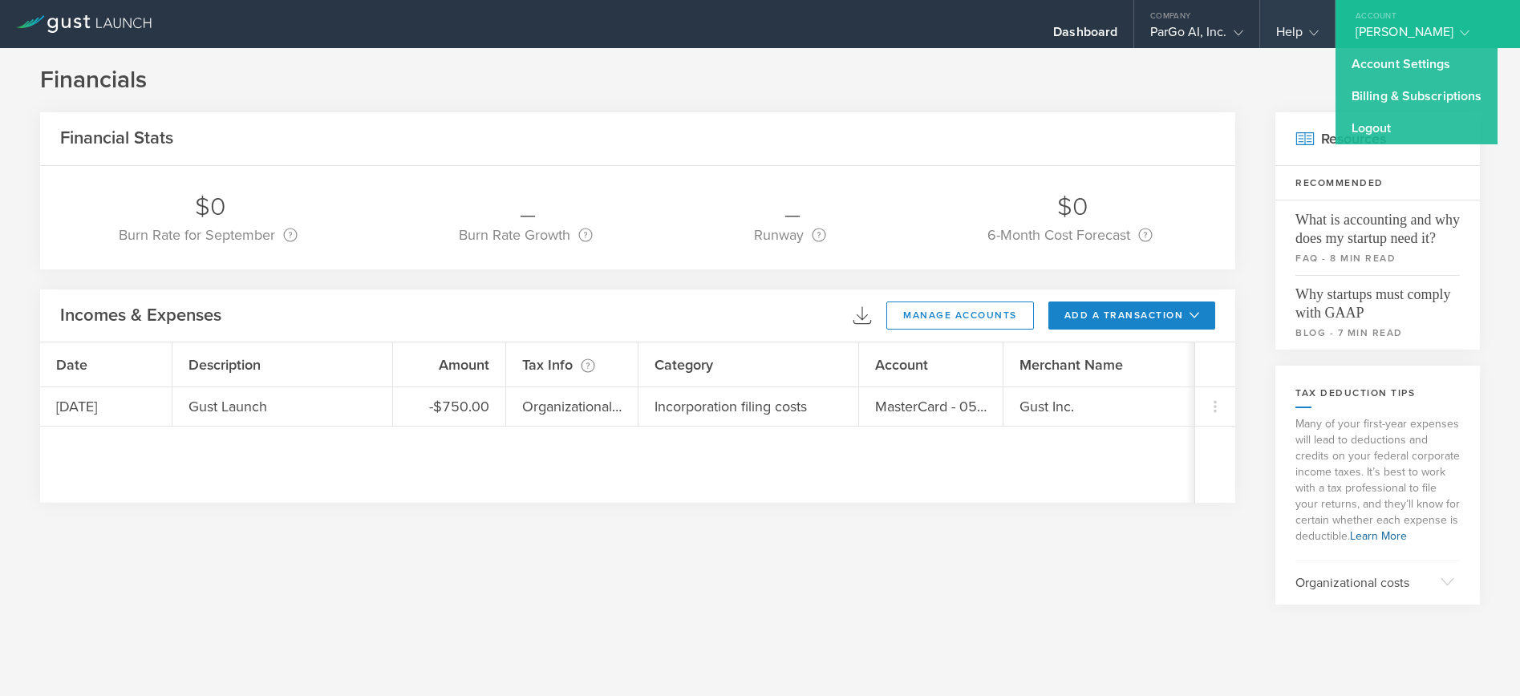
click at [1289, 25] on div "Help" at bounding box center [1297, 36] width 43 height 24
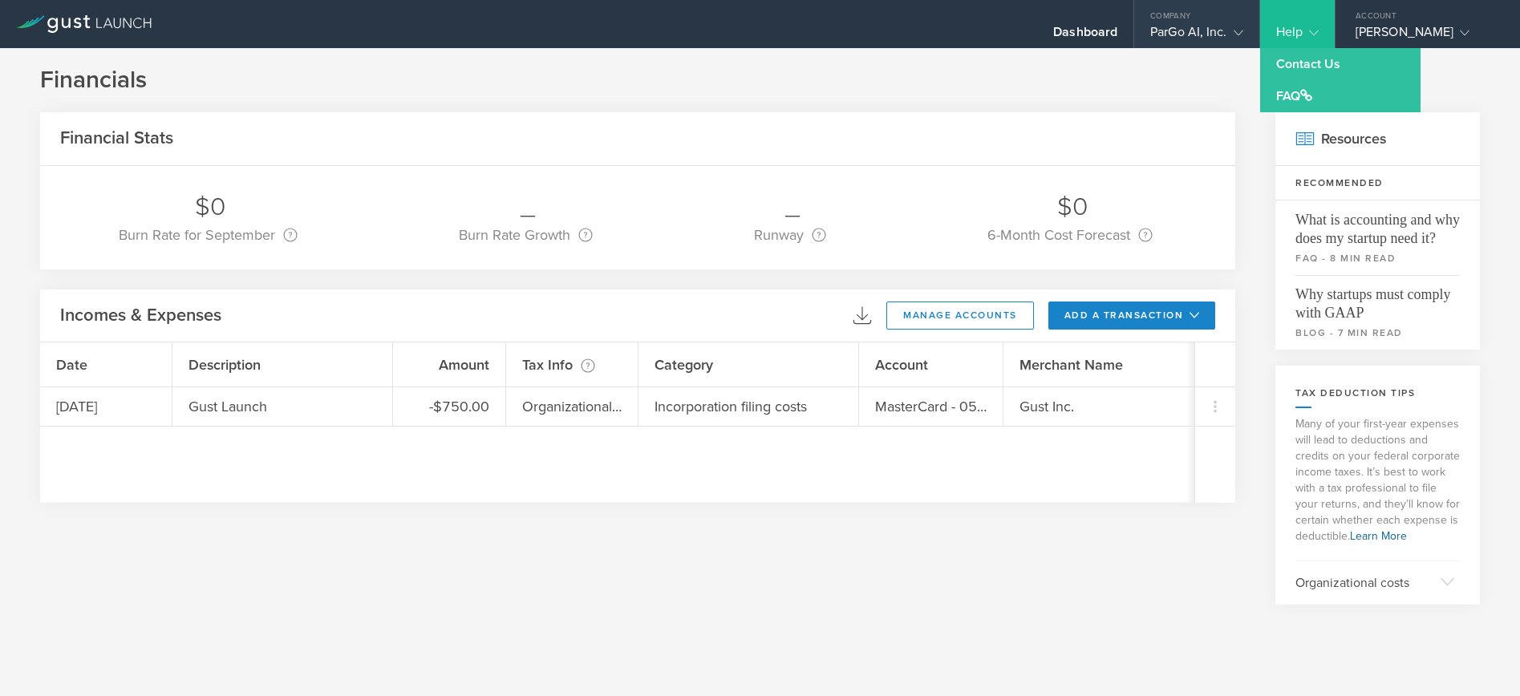
click at [1201, 24] on div "ParGo AI, Inc." at bounding box center [1196, 36] width 92 height 24
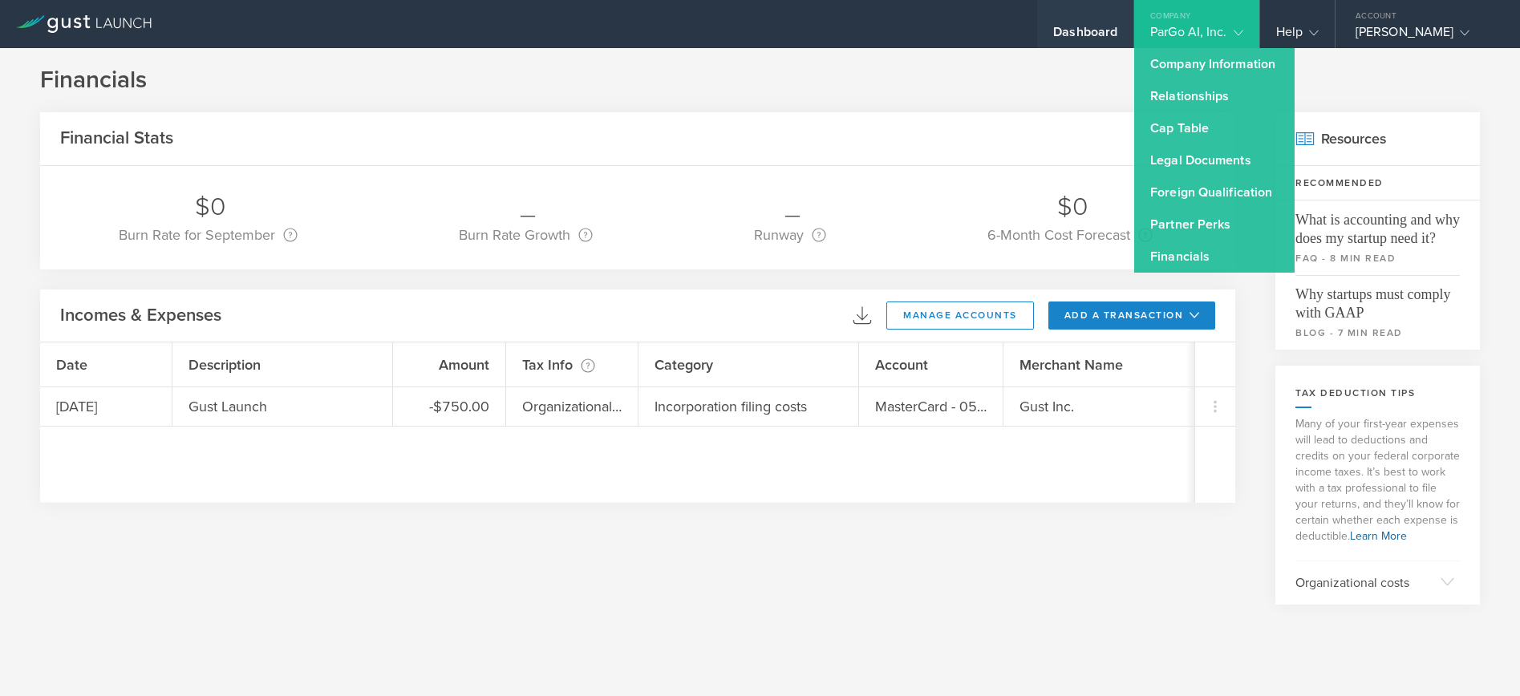
drag, startPoint x: 1076, startPoint y: 4, endPoint x: 1083, endPoint y: 12, distance: 10.8
click at [1077, 4] on div "Dashboard" at bounding box center [1085, 24] width 96 height 48
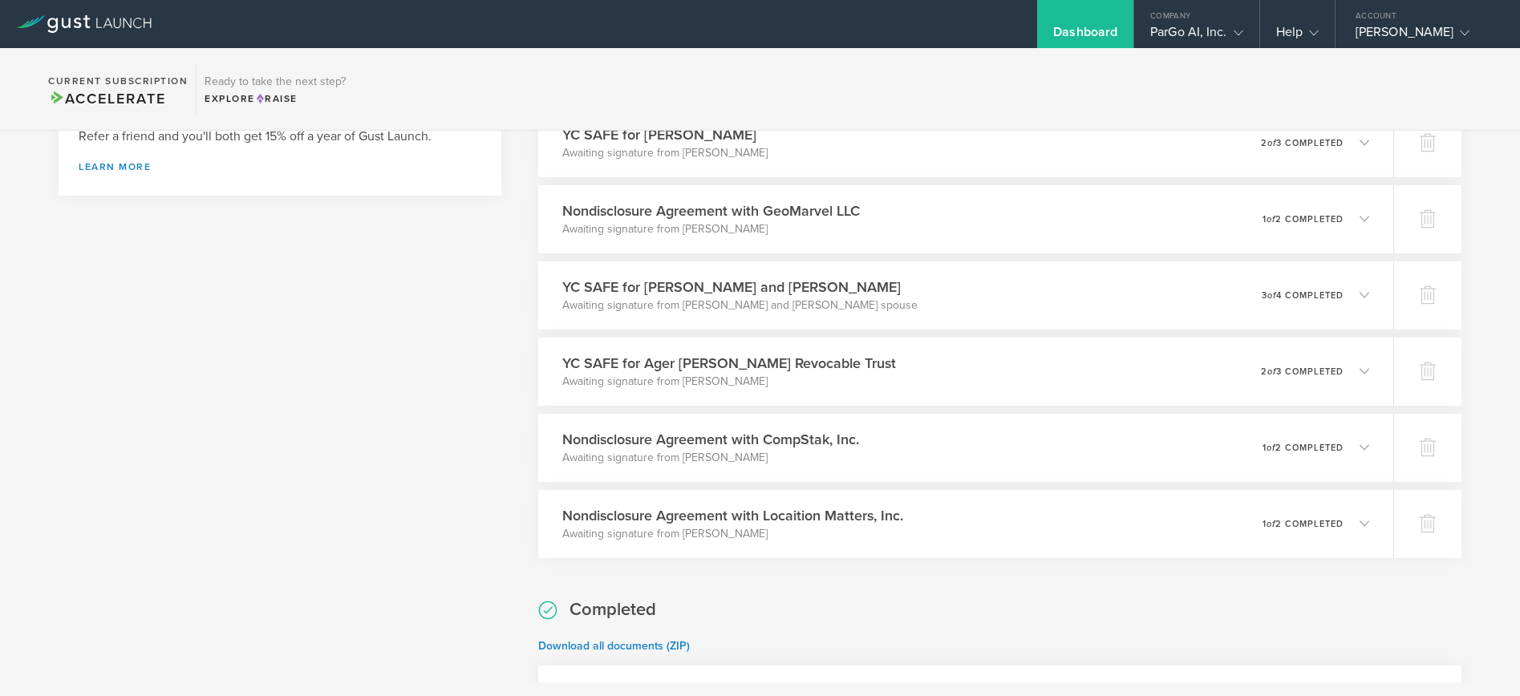
scroll to position [700, 0]
click at [630, 639] on link "Download all documents (ZIP)" at bounding box center [614, 645] width 152 height 14
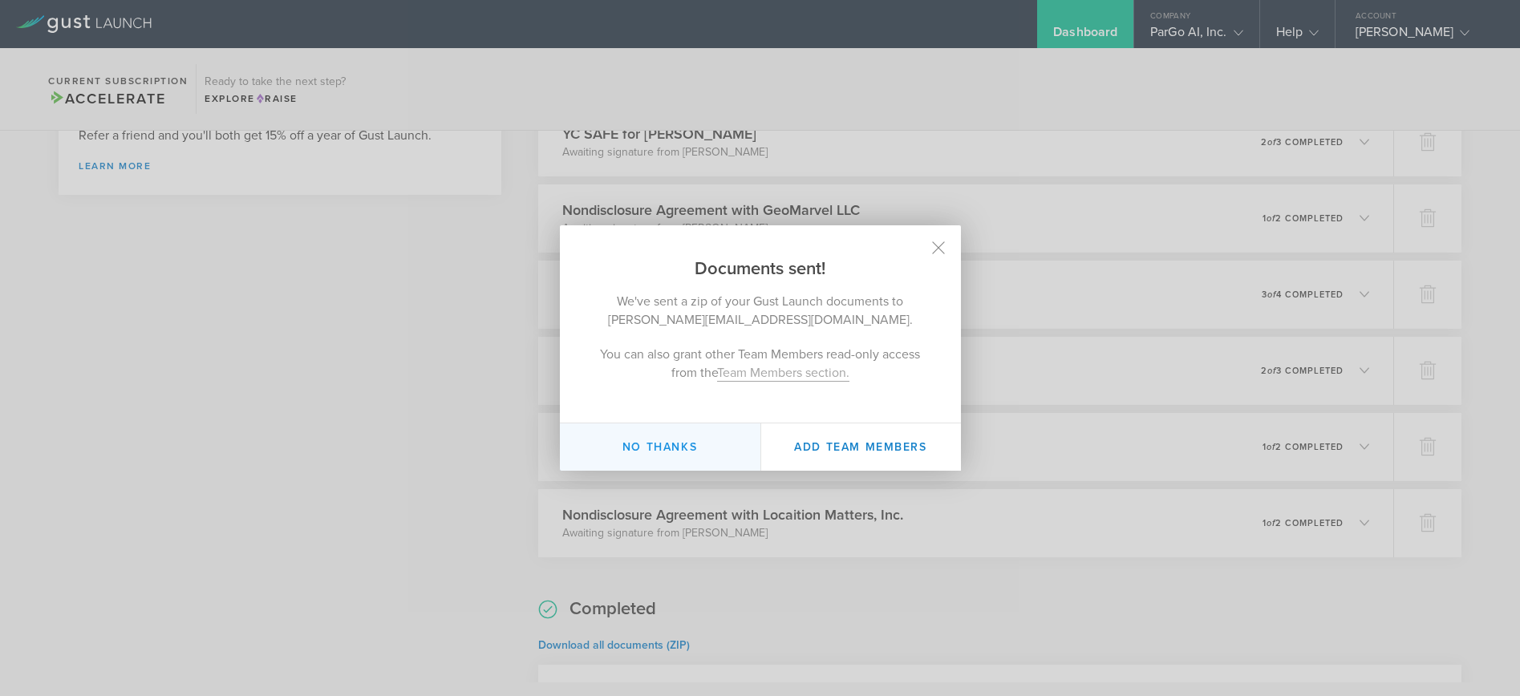
click at [710, 440] on button "No thanks" at bounding box center [660, 446] width 201 height 47
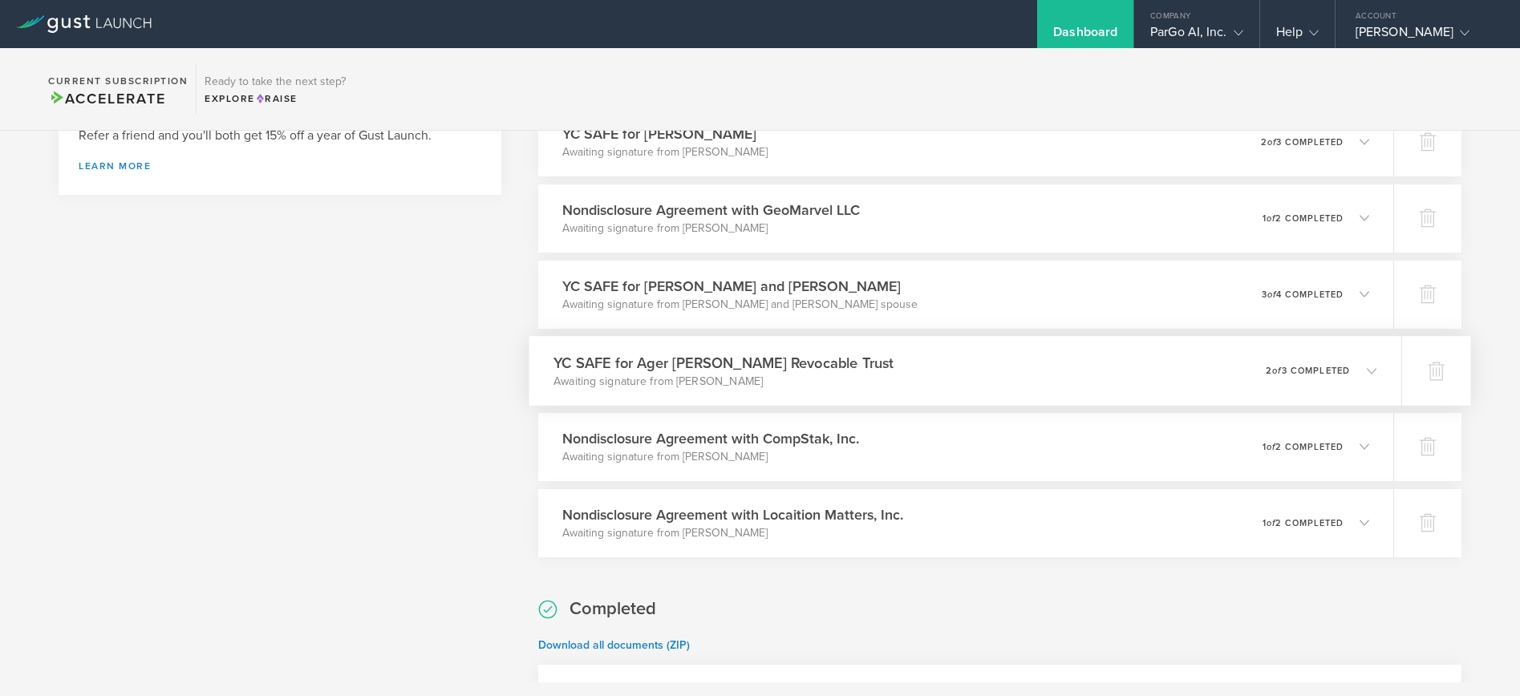
click at [1375, 374] on icon at bounding box center [1372, 371] width 10 height 10
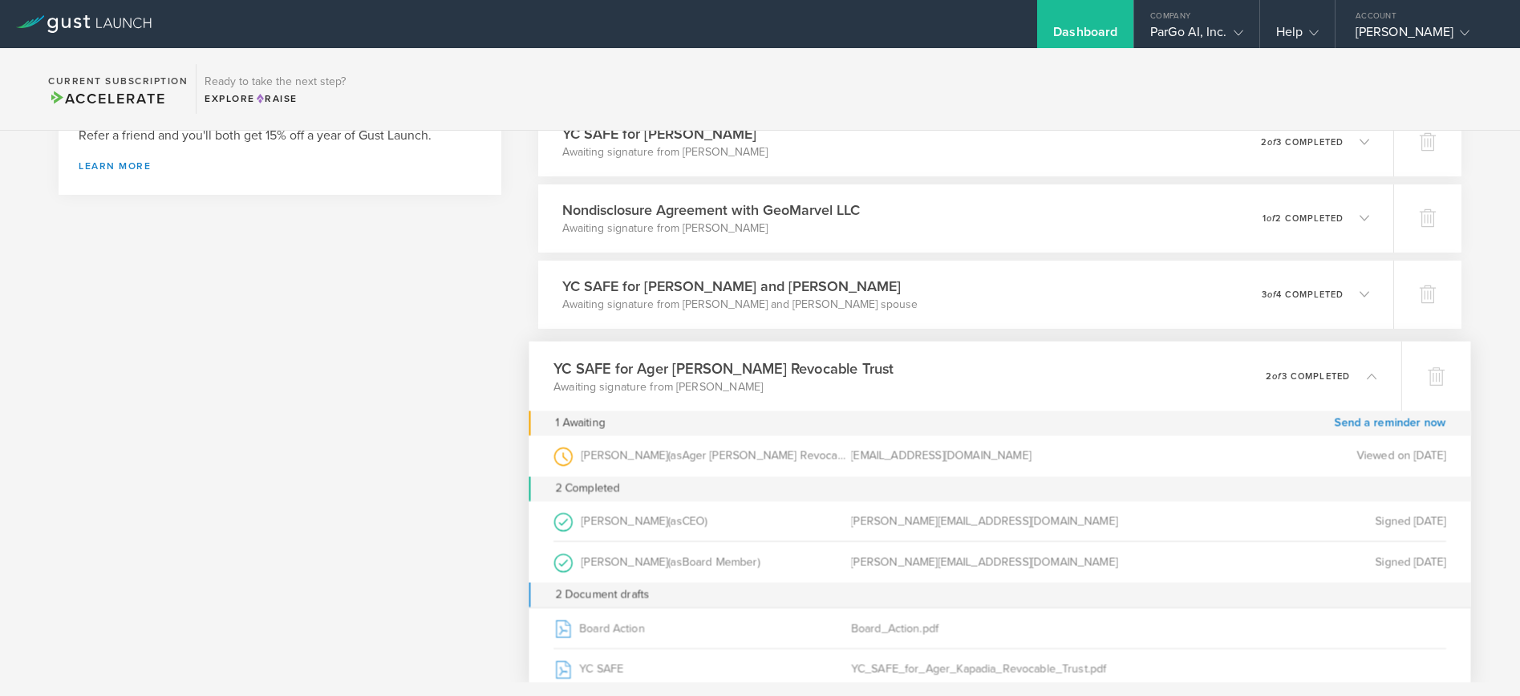
click at [1369, 373] on icon at bounding box center [1372, 376] width 10 height 10
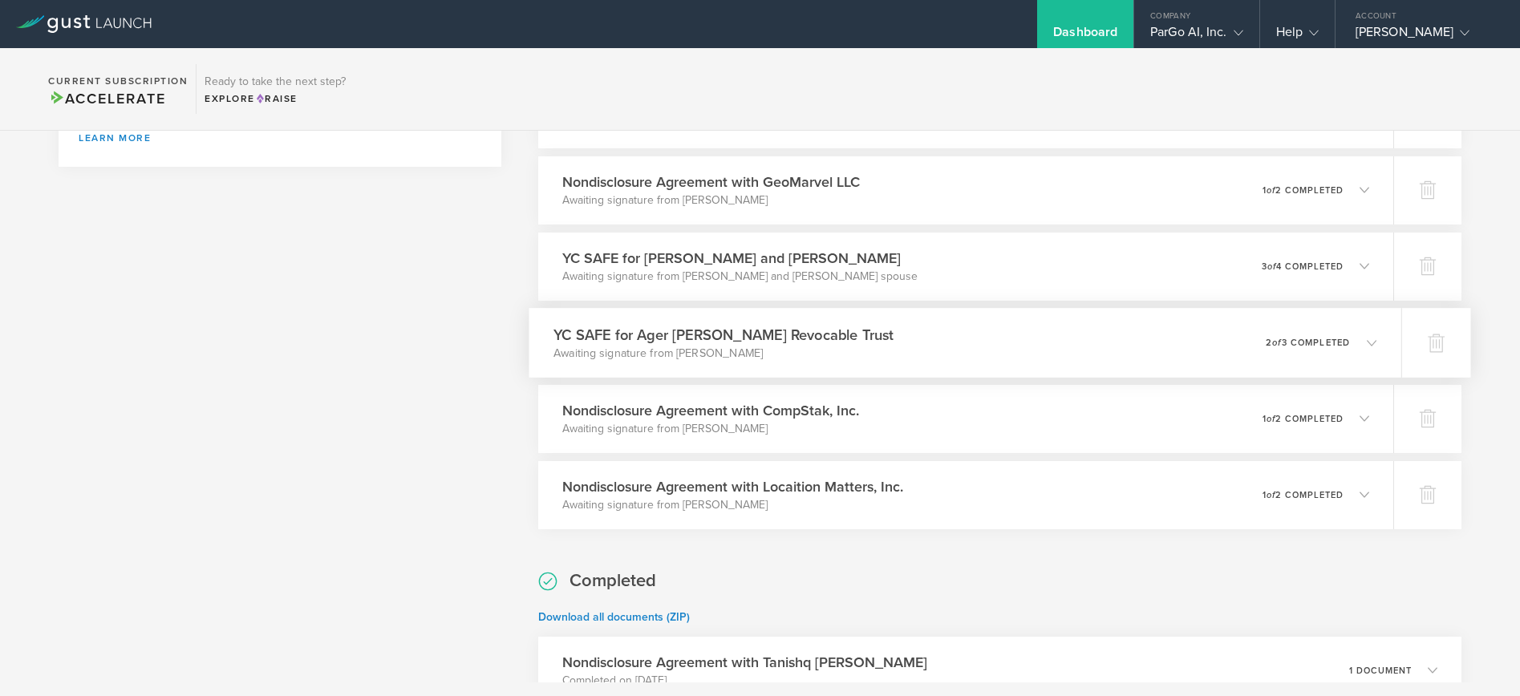
scroll to position [731, 0]
click at [1372, 483] on div "0 undeliverable 1 of 2 completed" at bounding box center [1322, 492] width 109 height 27
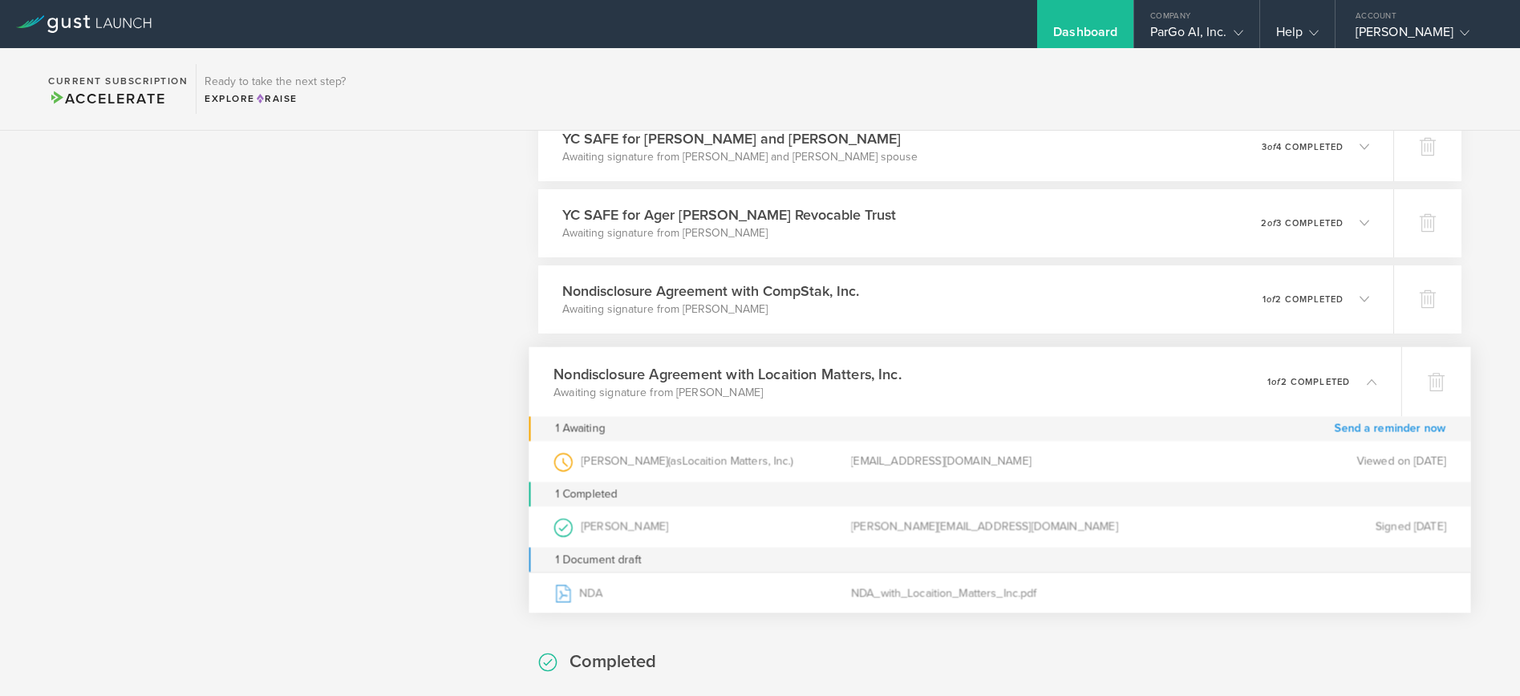
scroll to position [850, 0]
click at [1372, 379] on polyline at bounding box center [1371, 379] width 9 height 5
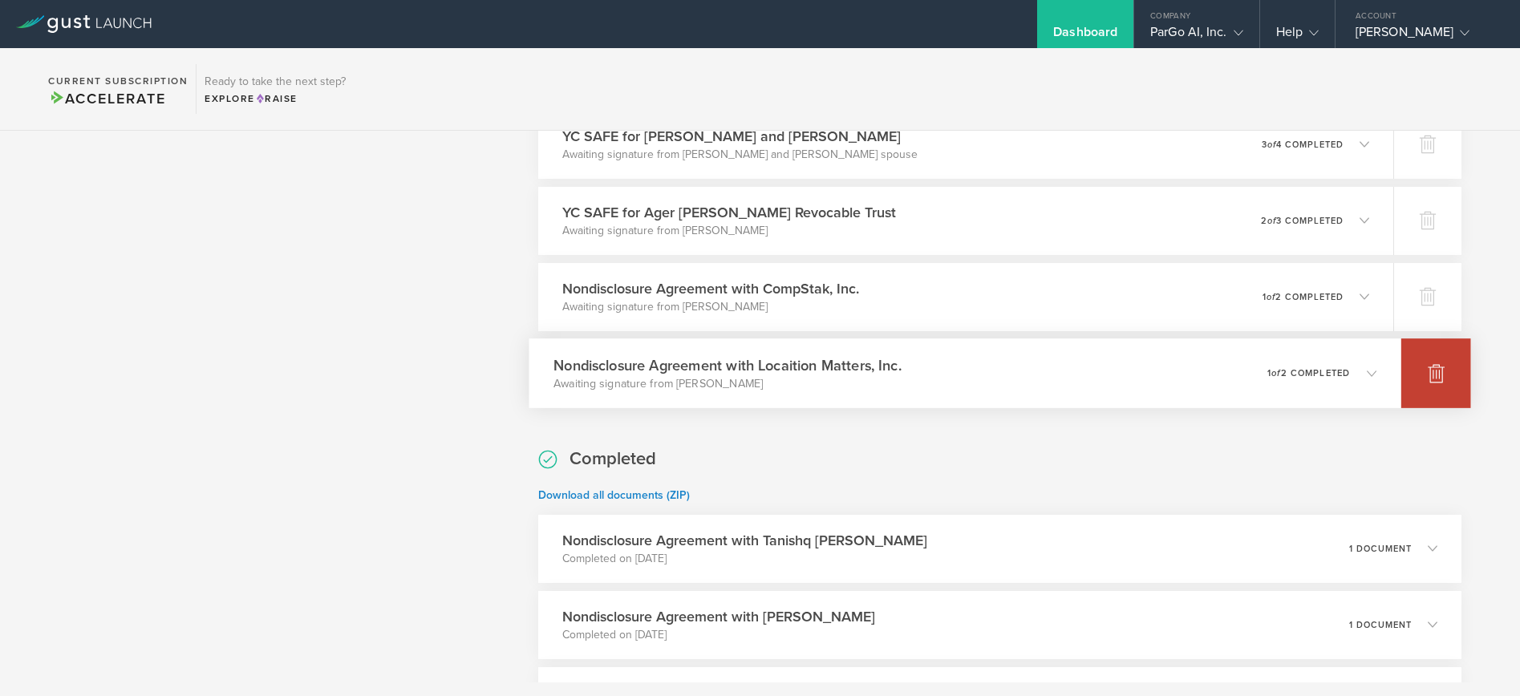
click at [1434, 376] on icon at bounding box center [1436, 374] width 17 height 15
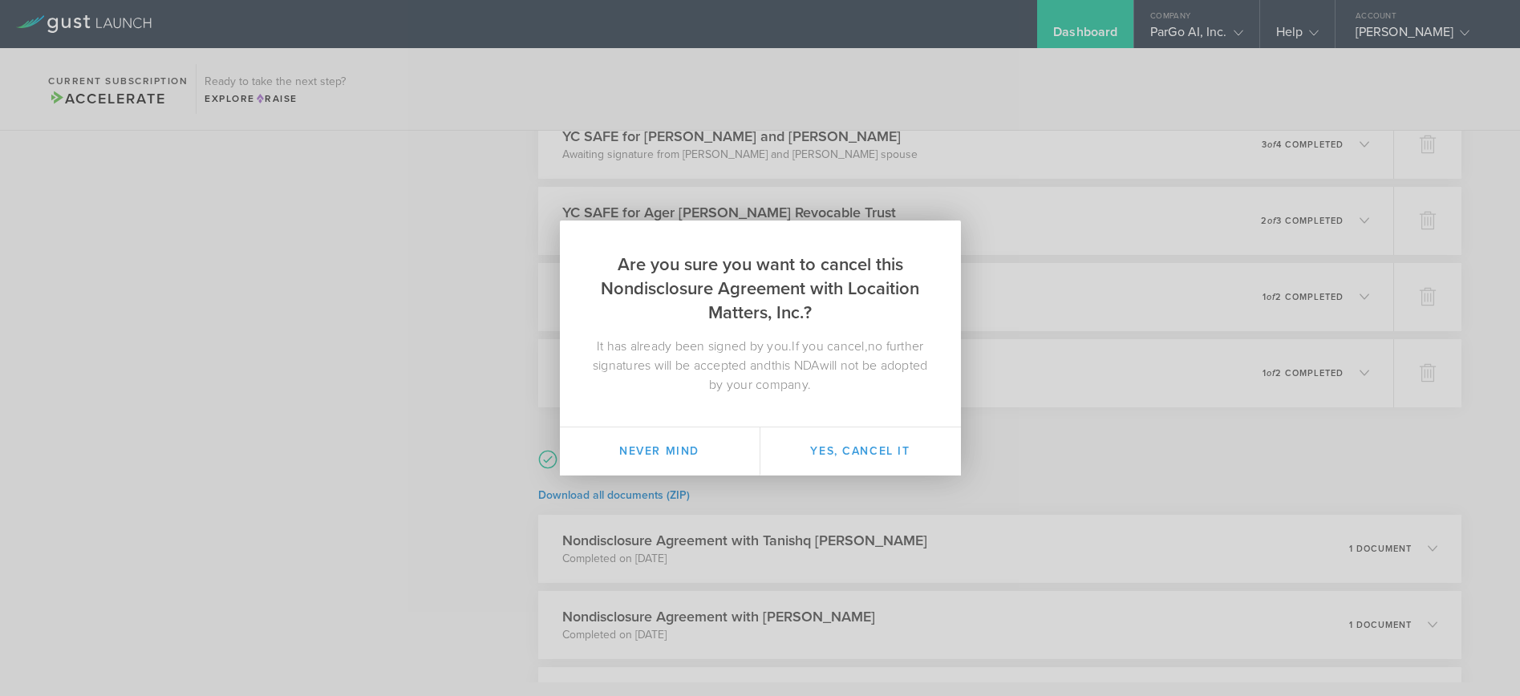
drag, startPoint x: 811, startPoint y: 446, endPoint x: 820, endPoint y: 443, distance: 9.4
click at [812, 446] on button "Yes, cancel it" at bounding box center [860, 451] width 201 height 48
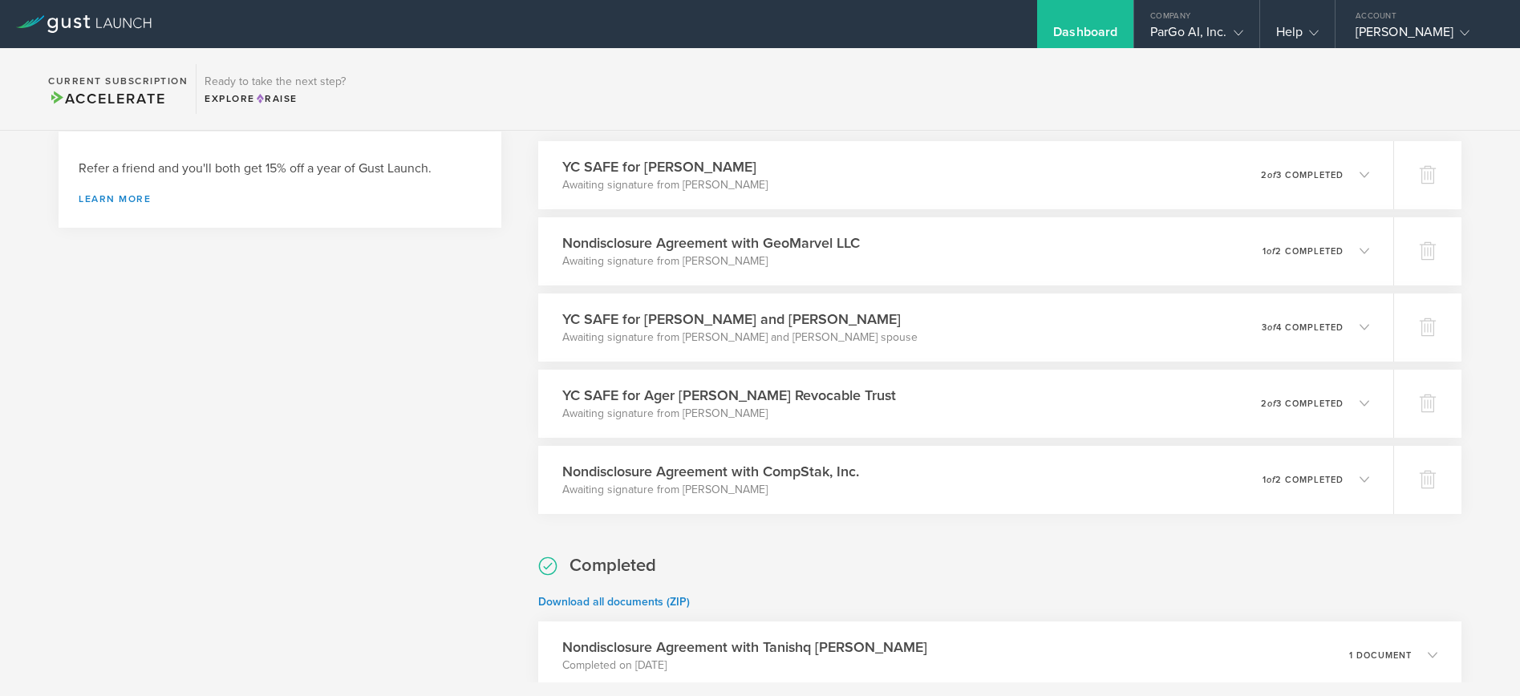
scroll to position [671, 0]
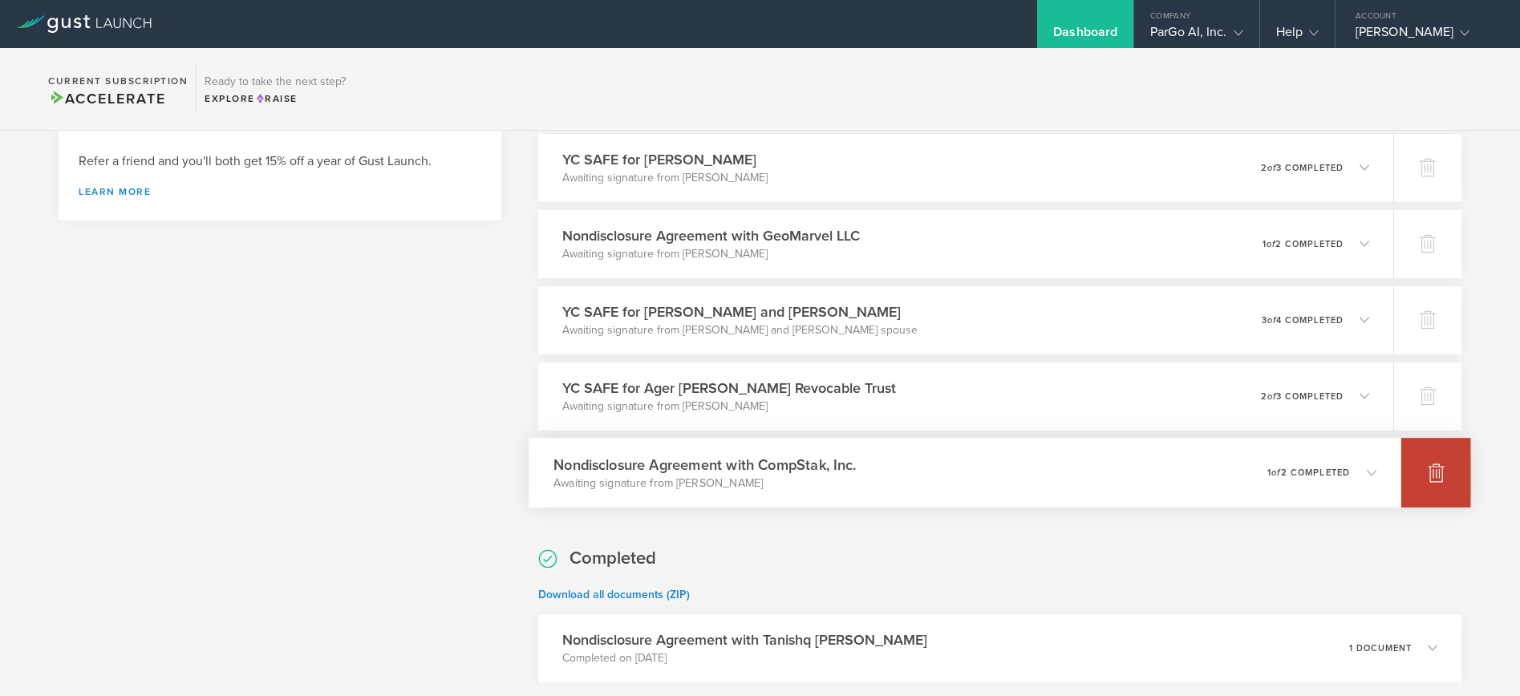
click at [1424, 471] on div at bounding box center [1436, 473] width 70 height 70
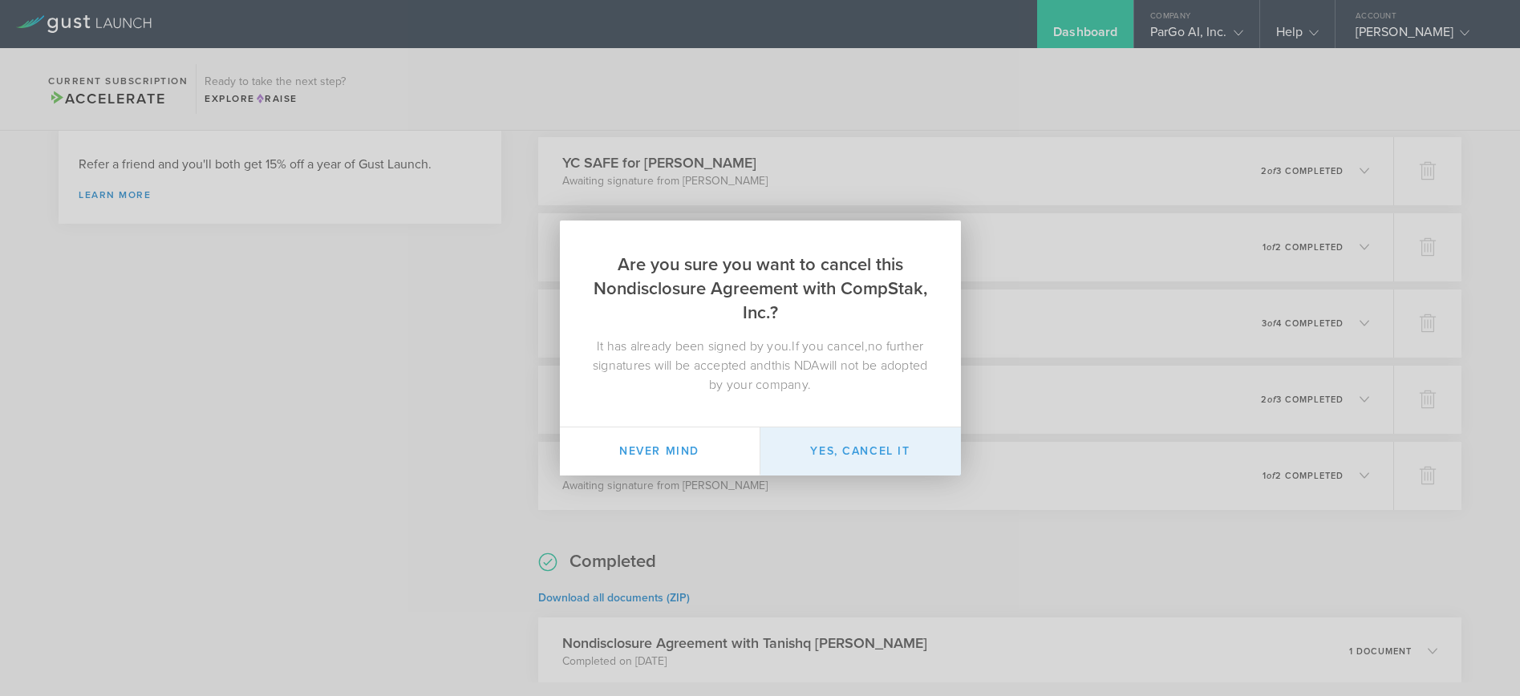
click at [891, 450] on button "Yes, cancel it" at bounding box center [860, 451] width 201 height 48
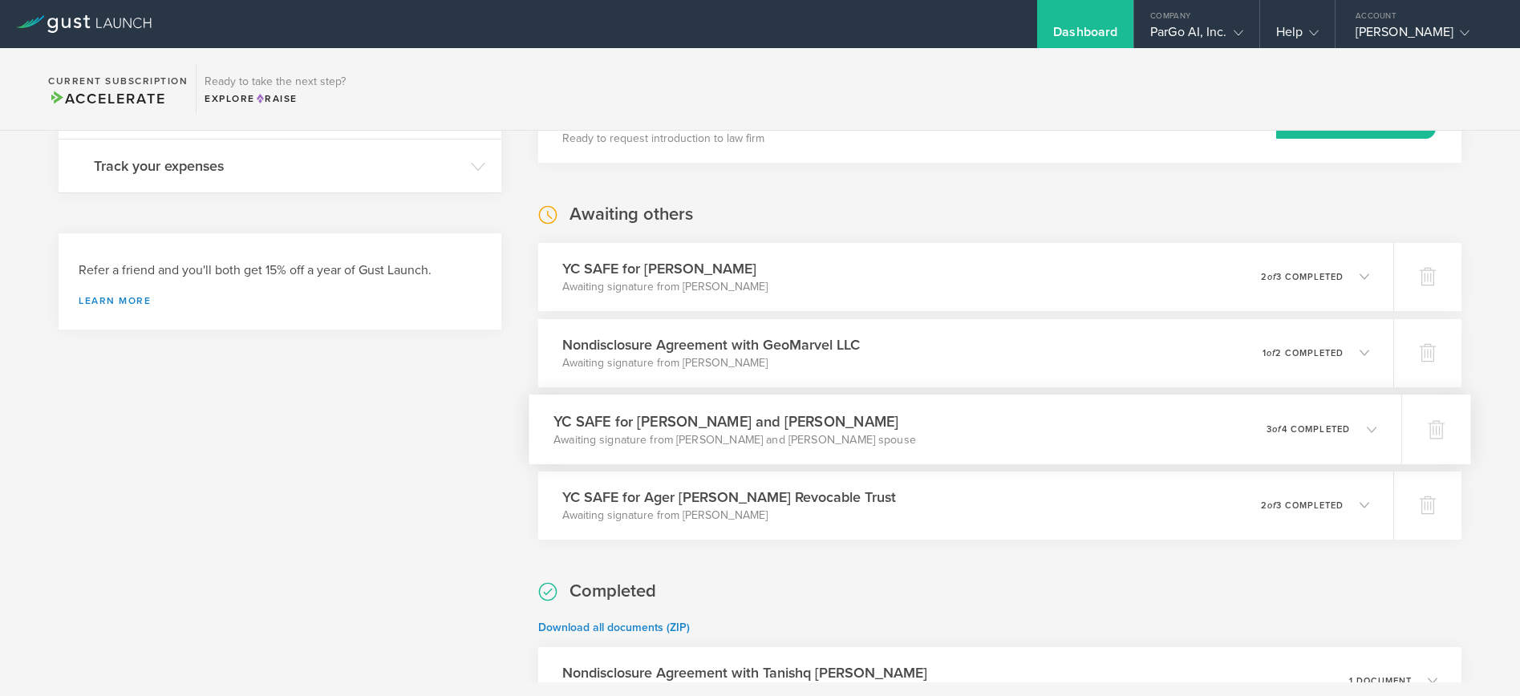
scroll to position [557, 0]
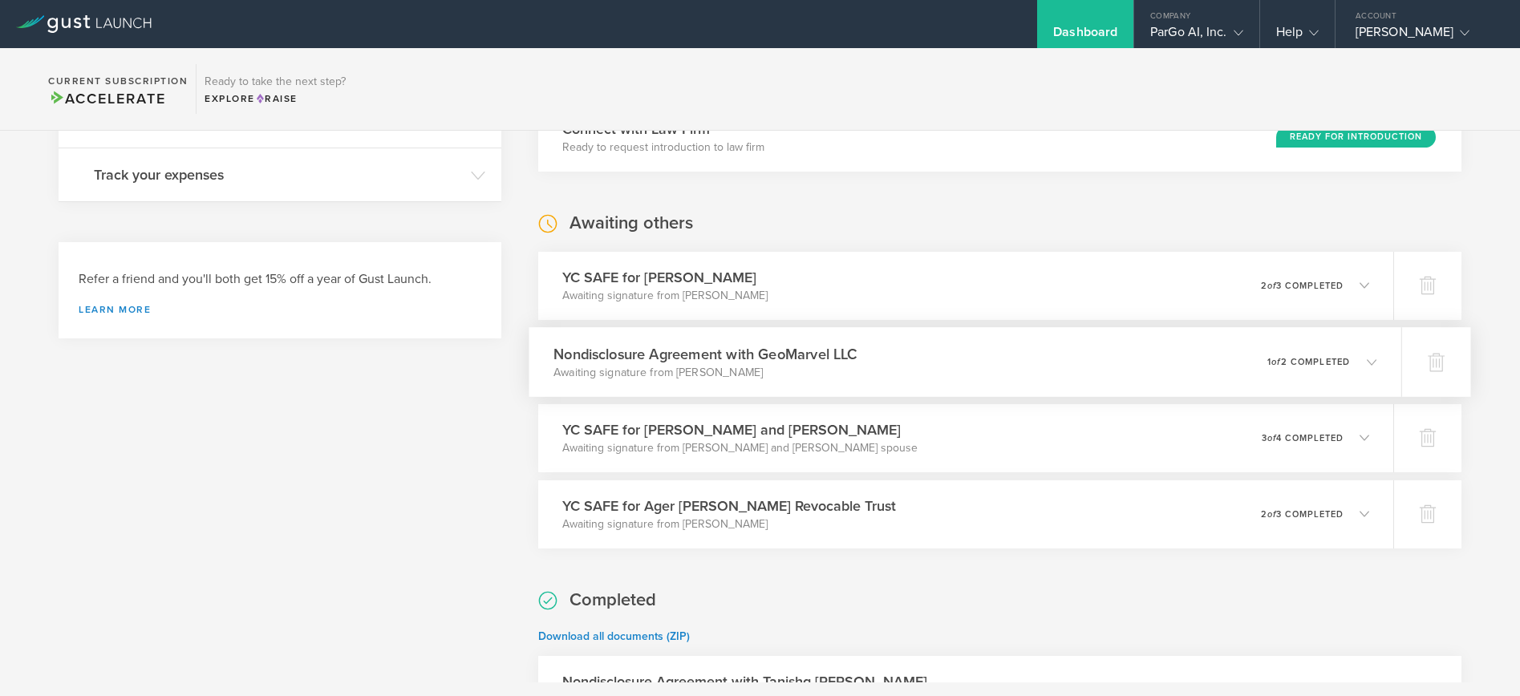
click at [1367, 359] on icon at bounding box center [1372, 362] width 10 height 10
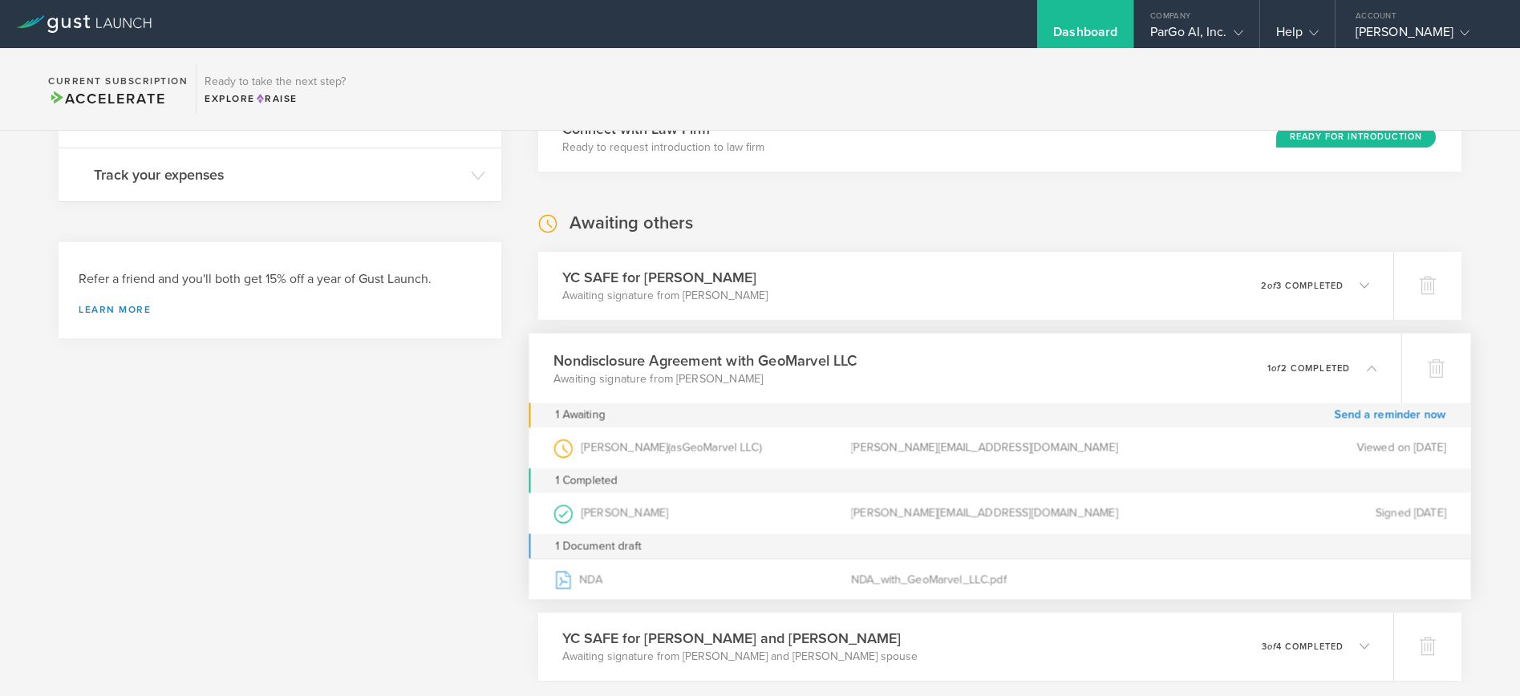
click at [1367, 359] on div "0 undeliverable 1 of 2 completed" at bounding box center [1322, 367] width 109 height 27
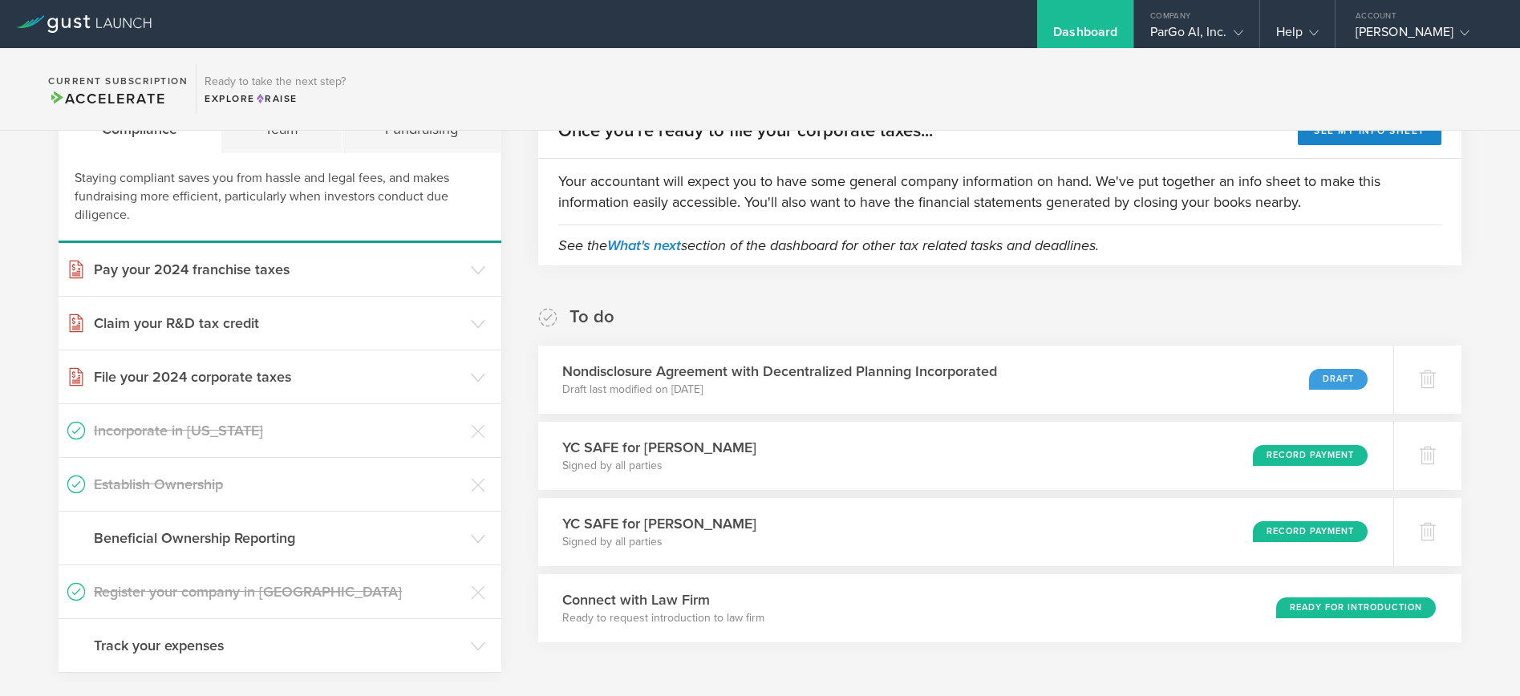
scroll to position [70, 0]
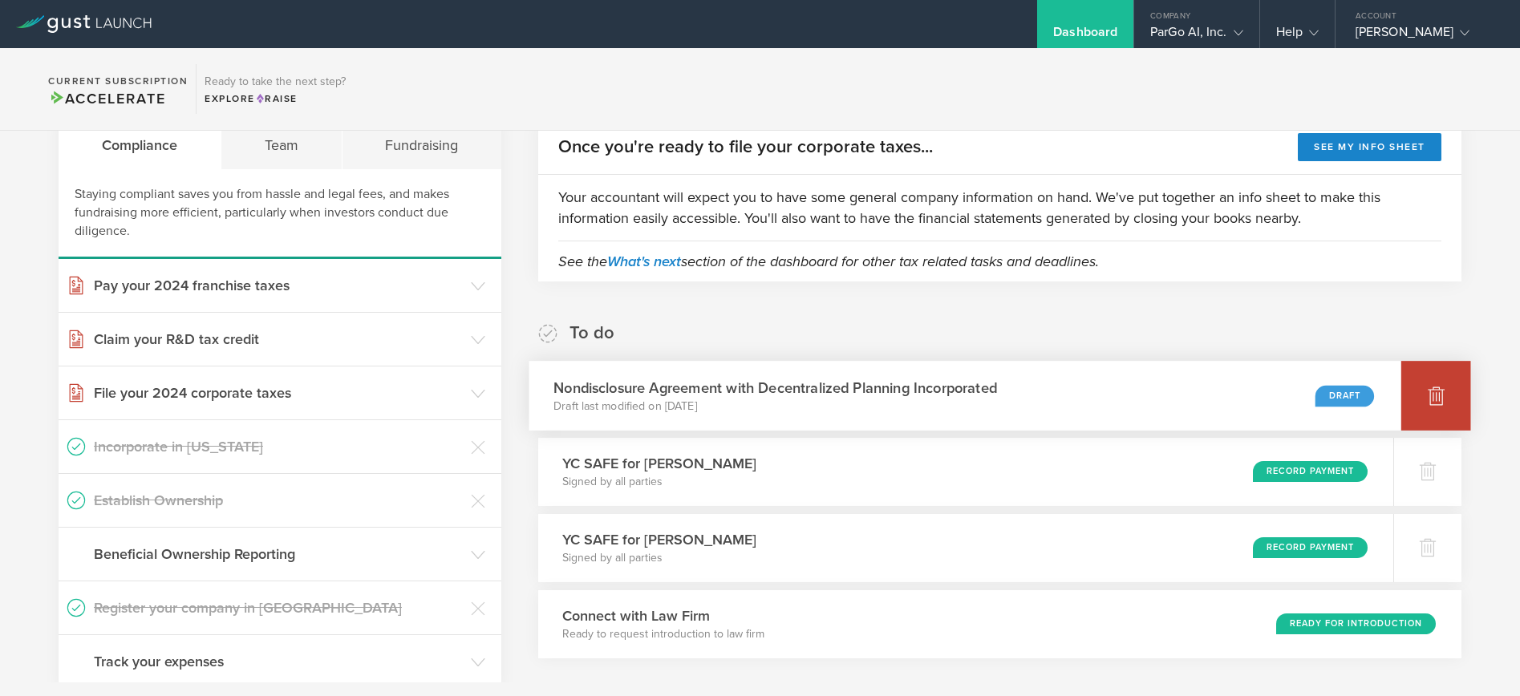
click at [1432, 391] on icon at bounding box center [1436, 396] width 17 height 15
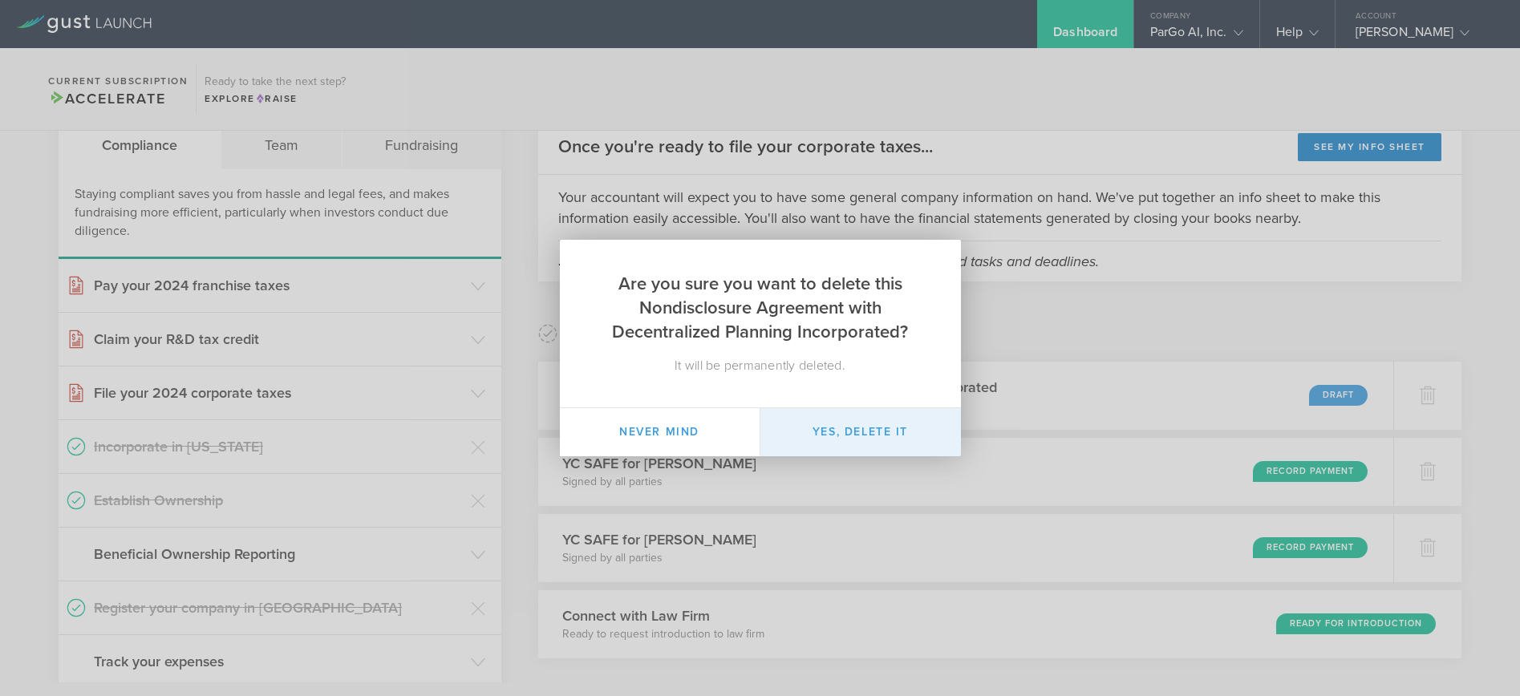
click at [838, 434] on button "Yes, delete it" at bounding box center [860, 432] width 201 height 48
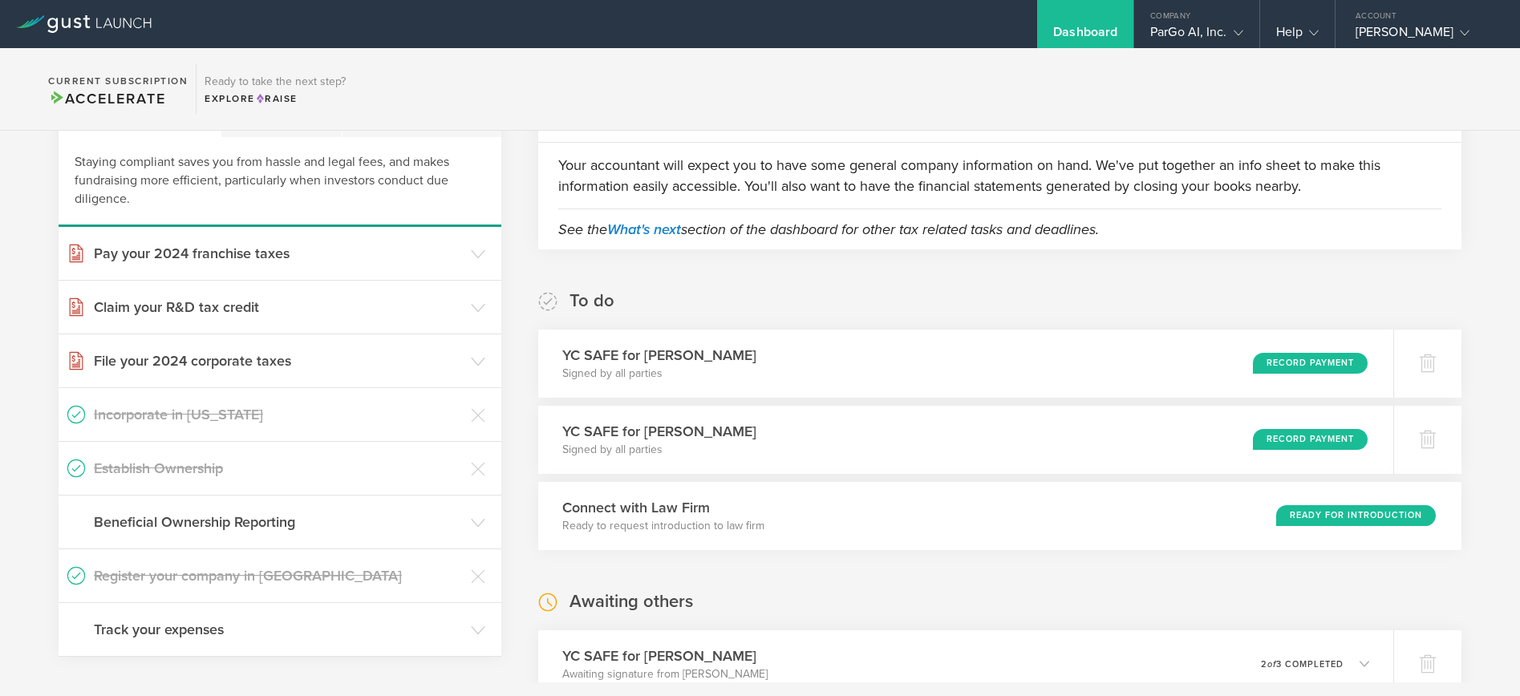
scroll to position [94, 0]
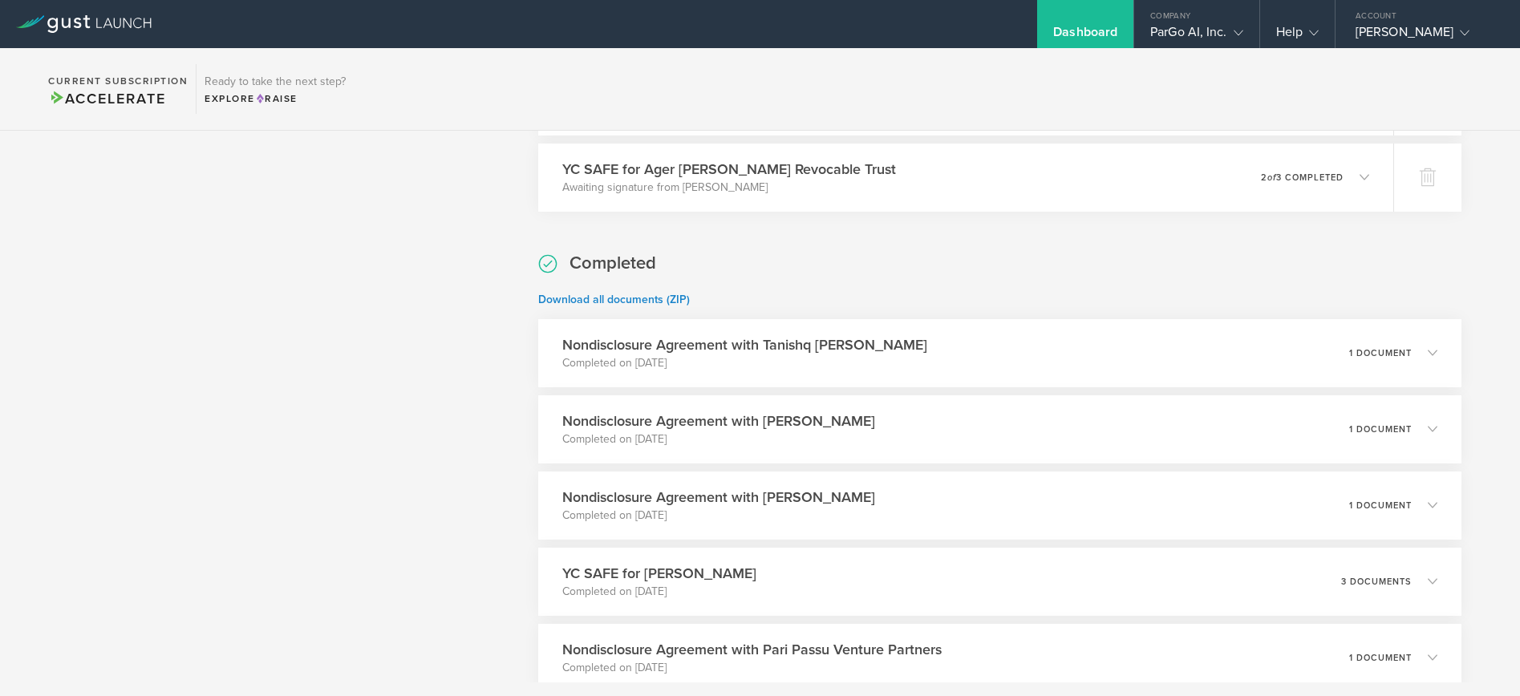
scroll to position [828, 0]
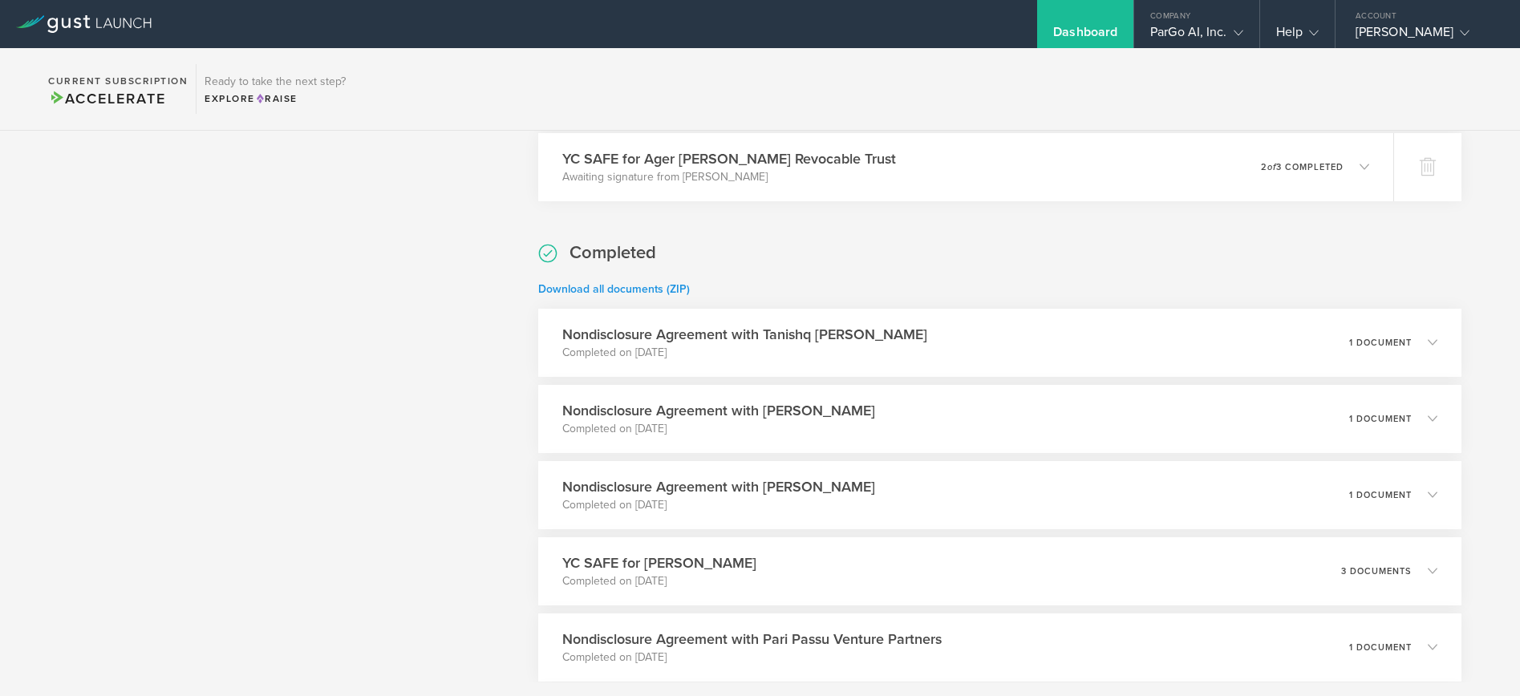
click at [603, 282] on link "Download all documents (ZIP)" at bounding box center [614, 289] width 152 height 14
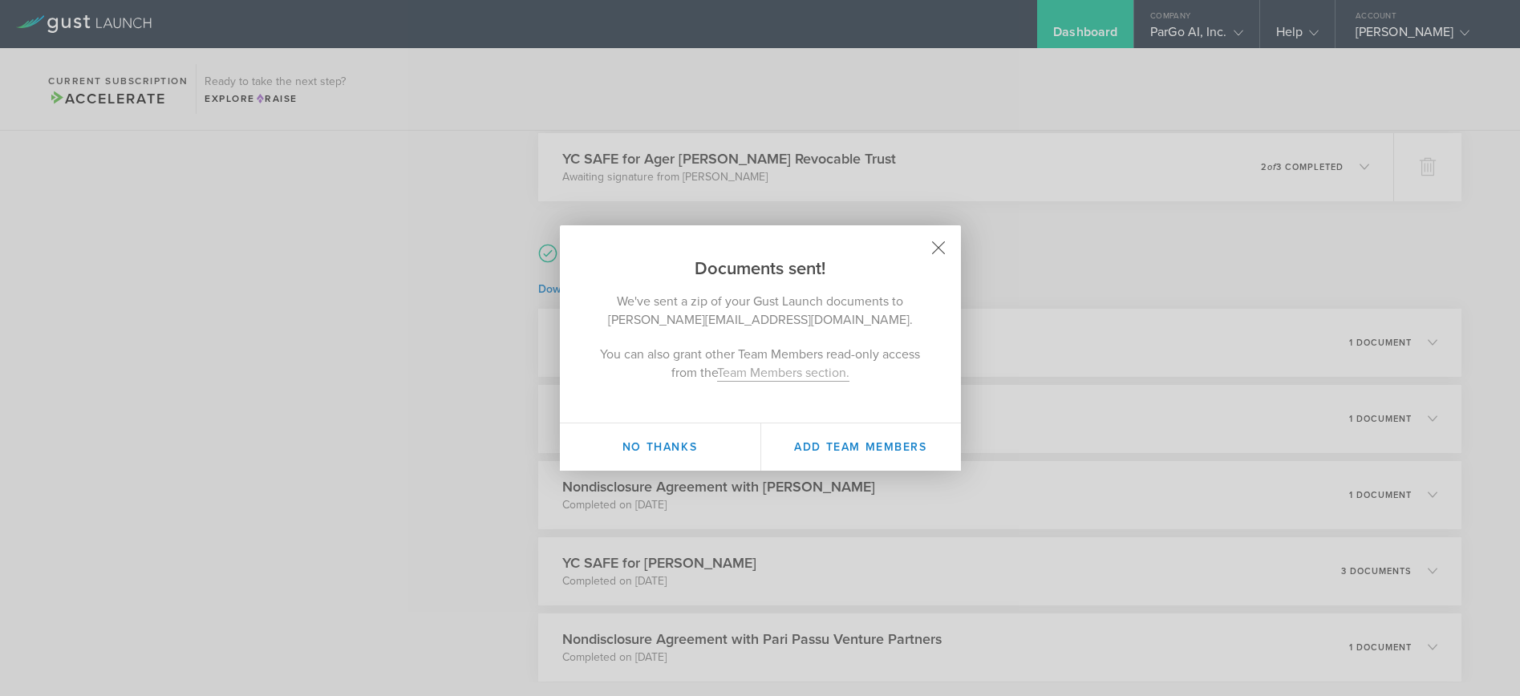
click at [938, 246] on icon at bounding box center [938, 248] width 14 height 14
